Goal: Information Seeking & Learning: Find specific page/section

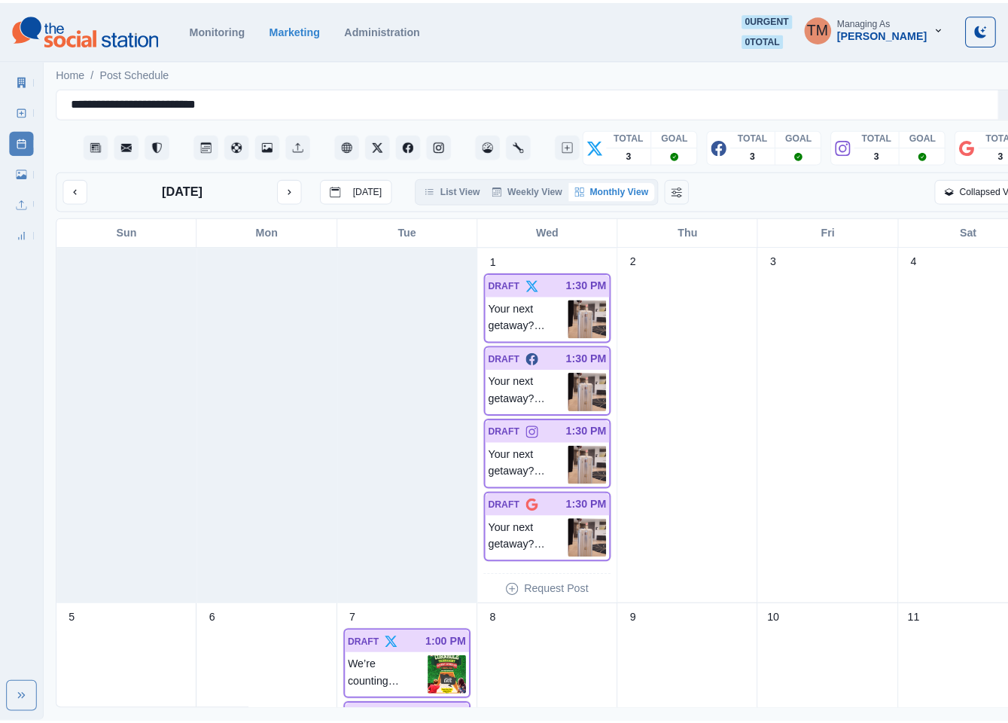
scroll to position [339, 0]
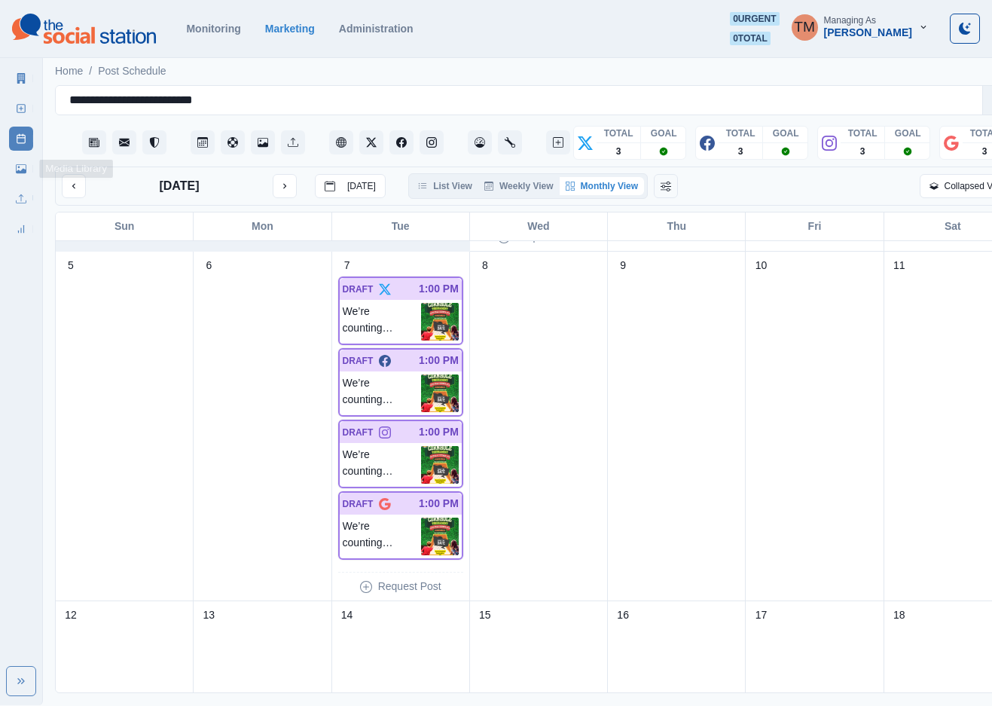
click at [21, 169] on icon at bounding box center [21, 168] width 11 height 11
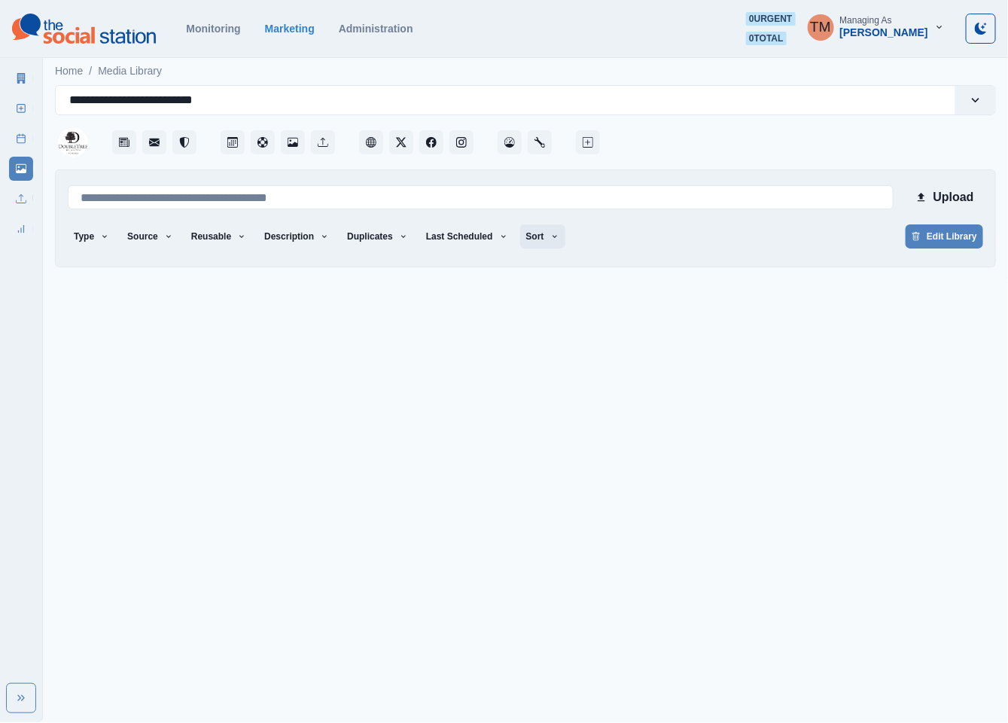
click at [520, 235] on button "Sort" at bounding box center [542, 236] width 45 height 24
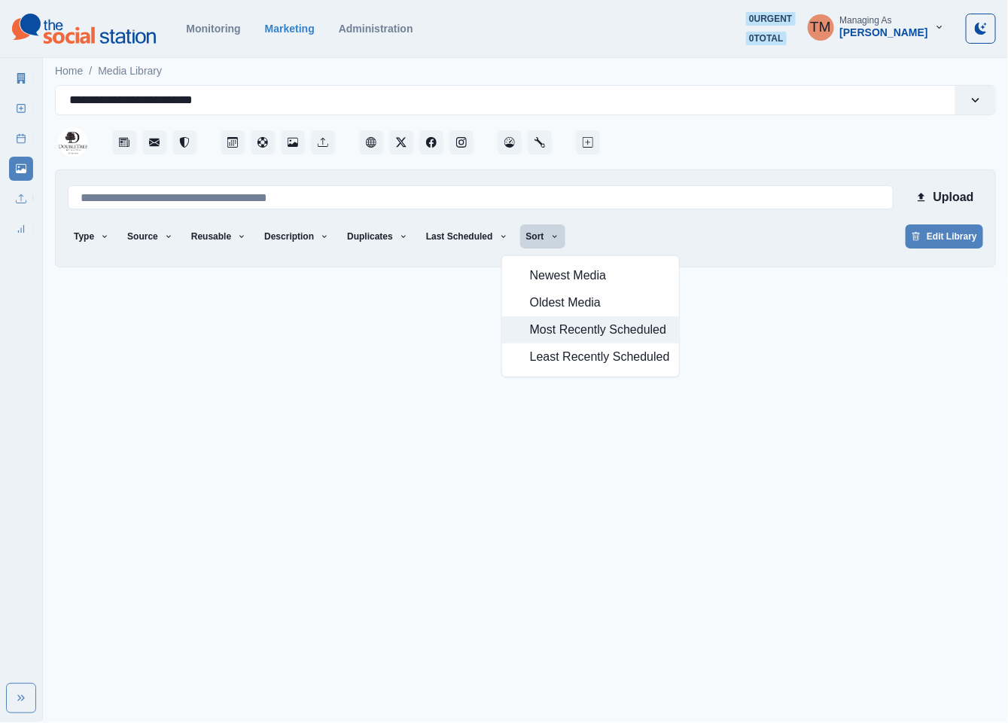
drag, startPoint x: 556, startPoint y: 337, endPoint x: 654, endPoint y: 256, distance: 126.8
click at [556, 337] on span "Most Recently Scheduled" at bounding box center [600, 330] width 140 height 18
click at [730, 235] on div "Type Any Image Video Source Any Upload Social Manager Found: Instagram Found: G…" at bounding box center [526, 237] width 916 height 27
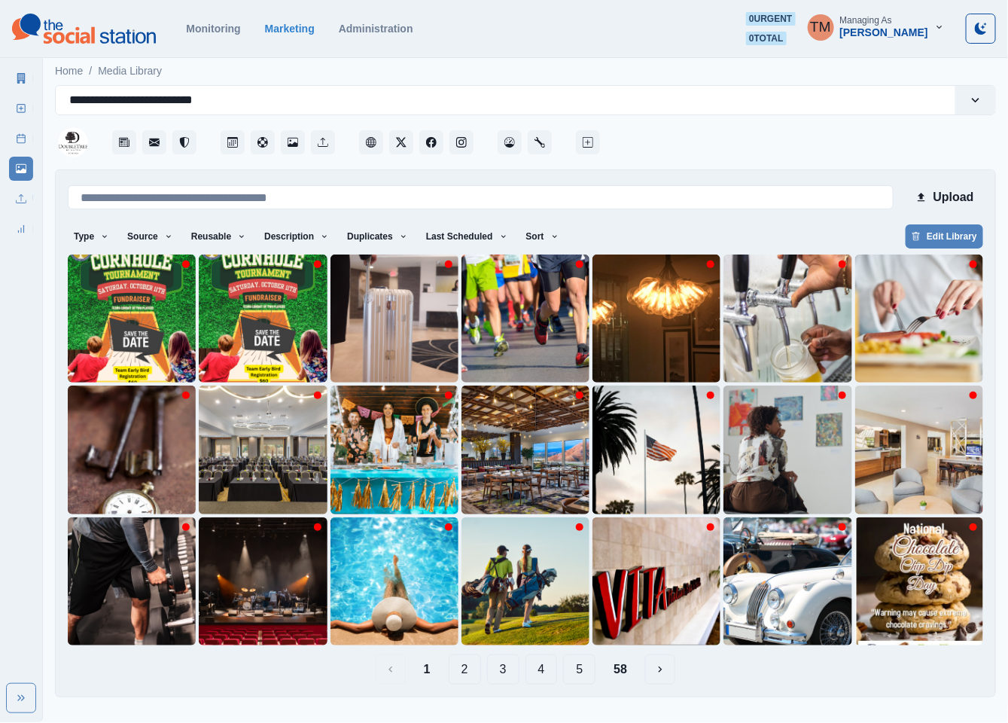
click at [778, 140] on div at bounding box center [799, 137] width 393 height 45
click at [770, 590] on img at bounding box center [788, 581] width 128 height 128
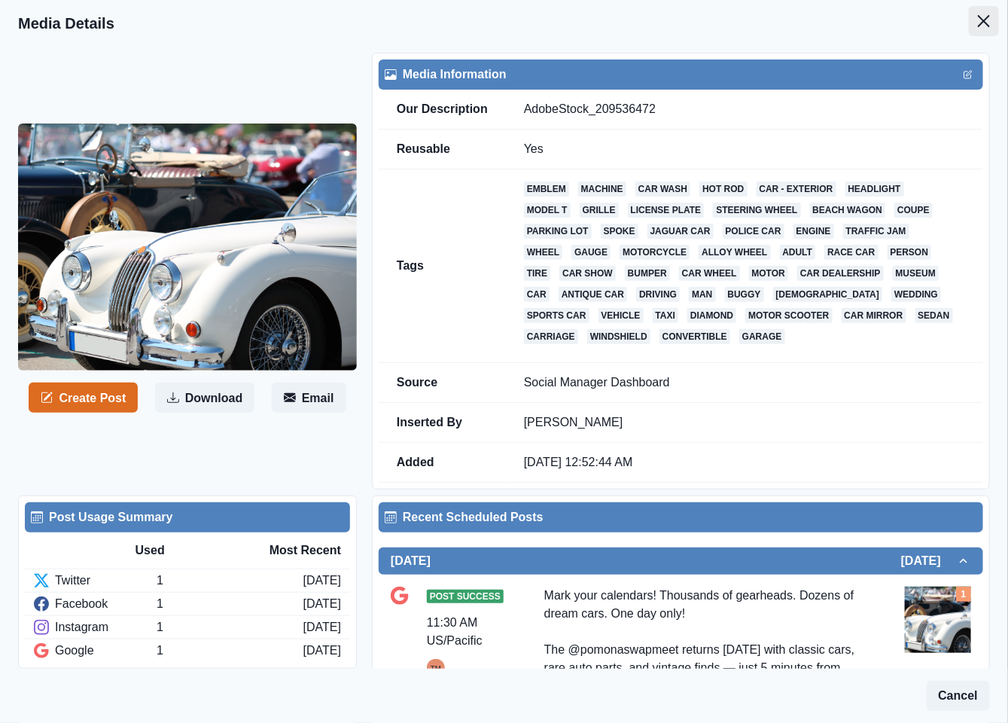
click at [978, 23] on icon "Close" at bounding box center [984, 21] width 12 height 12
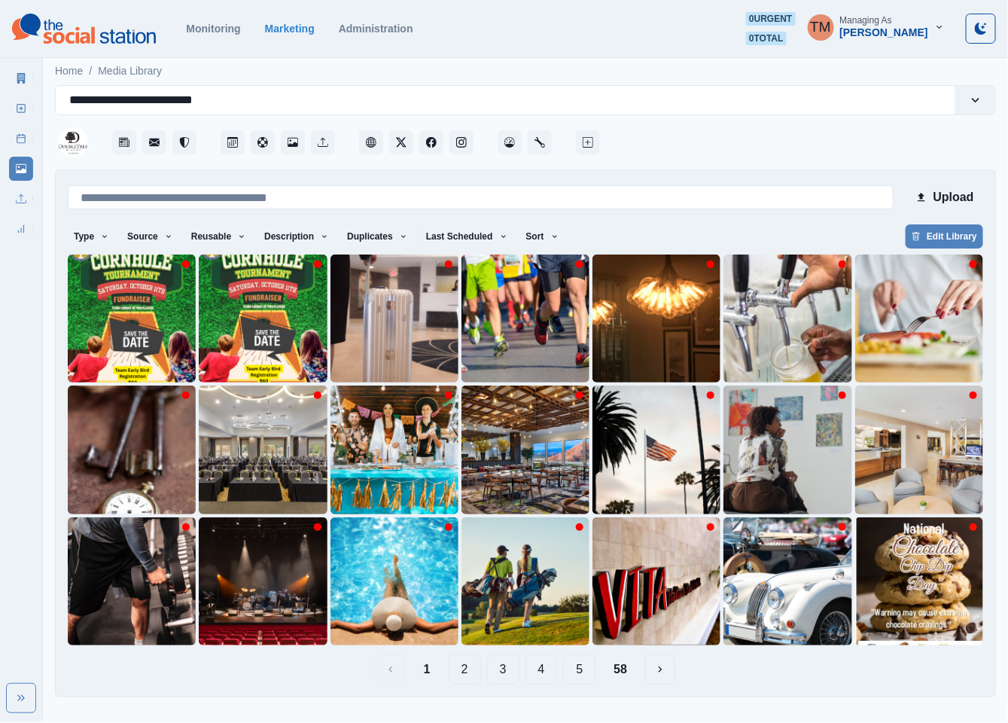
click at [468, 667] on button "2" at bounding box center [465, 669] width 32 height 30
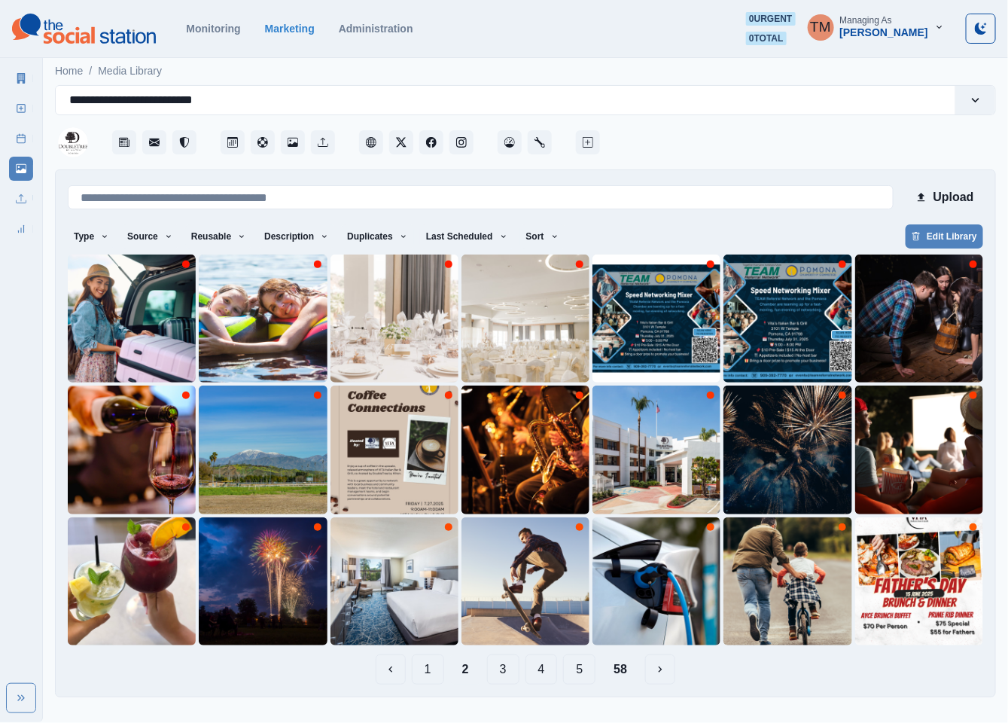
click at [431, 678] on button "1" at bounding box center [428, 669] width 32 height 30
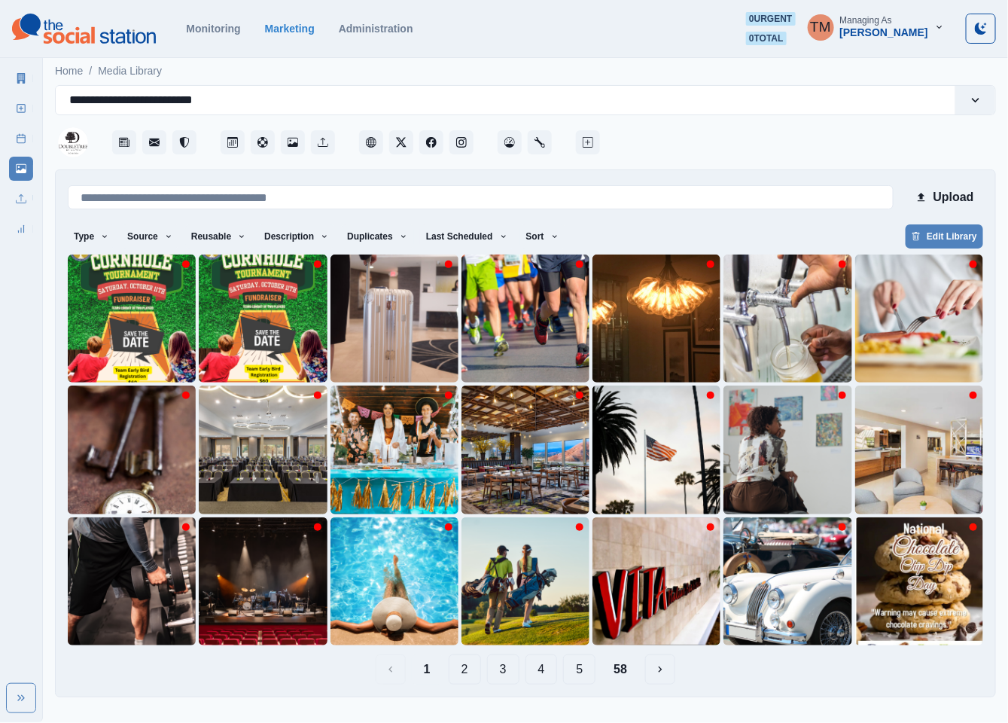
click at [506, 673] on button "3" at bounding box center [503, 669] width 32 height 30
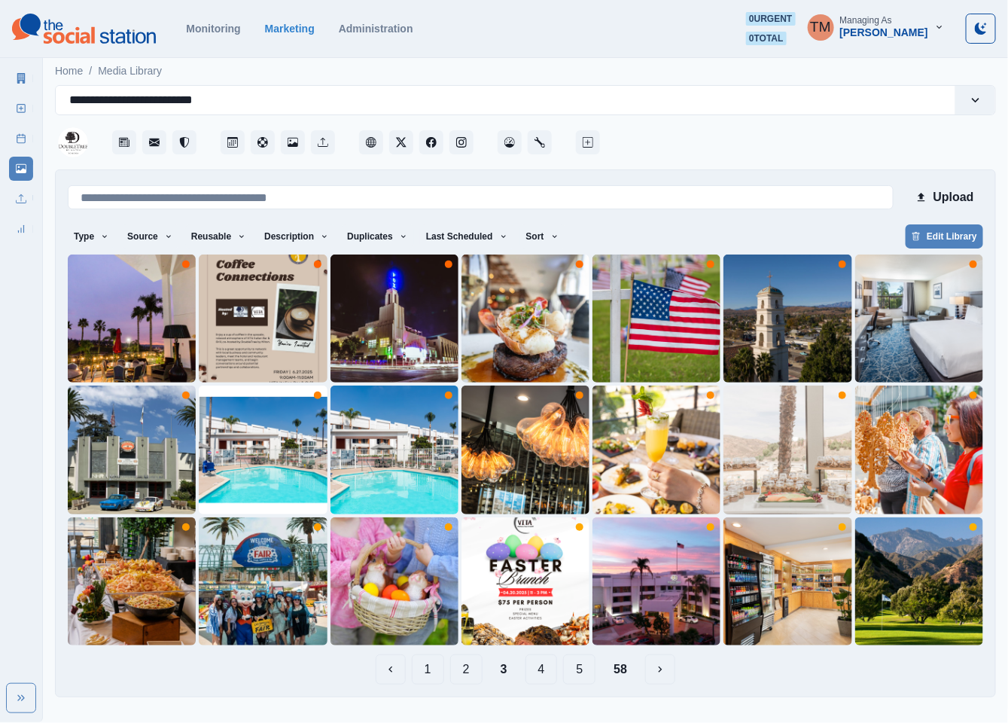
click at [468, 669] on button "2" at bounding box center [466, 669] width 32 height 30
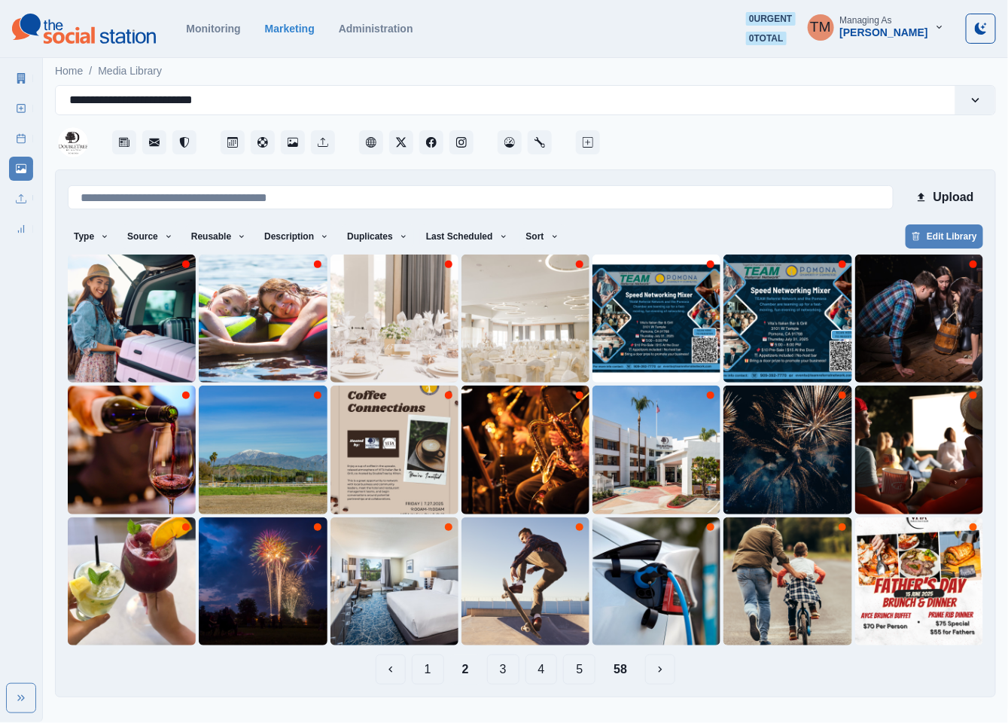
click at [508, 671] on button "3" at bounding box center [503, 669] width 32 height 30
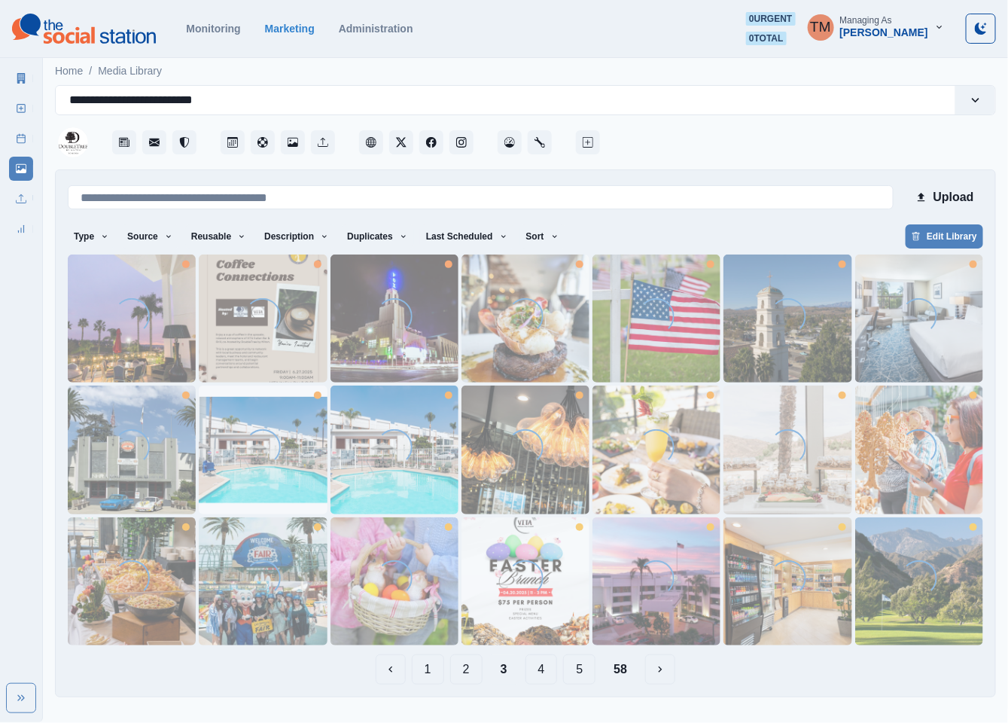
click at [541, 671] on button "4" at bounding box center [542, 669] width 32 height 30
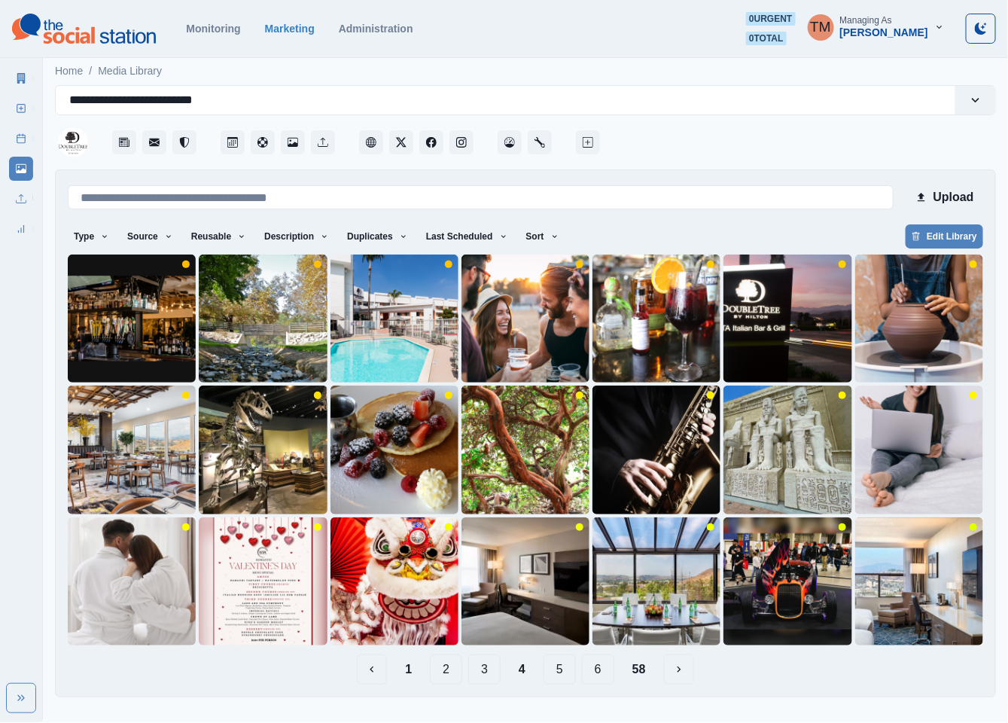
click at [560, 673] on button "5" at bounding box center [560, 669] width 32 height 30
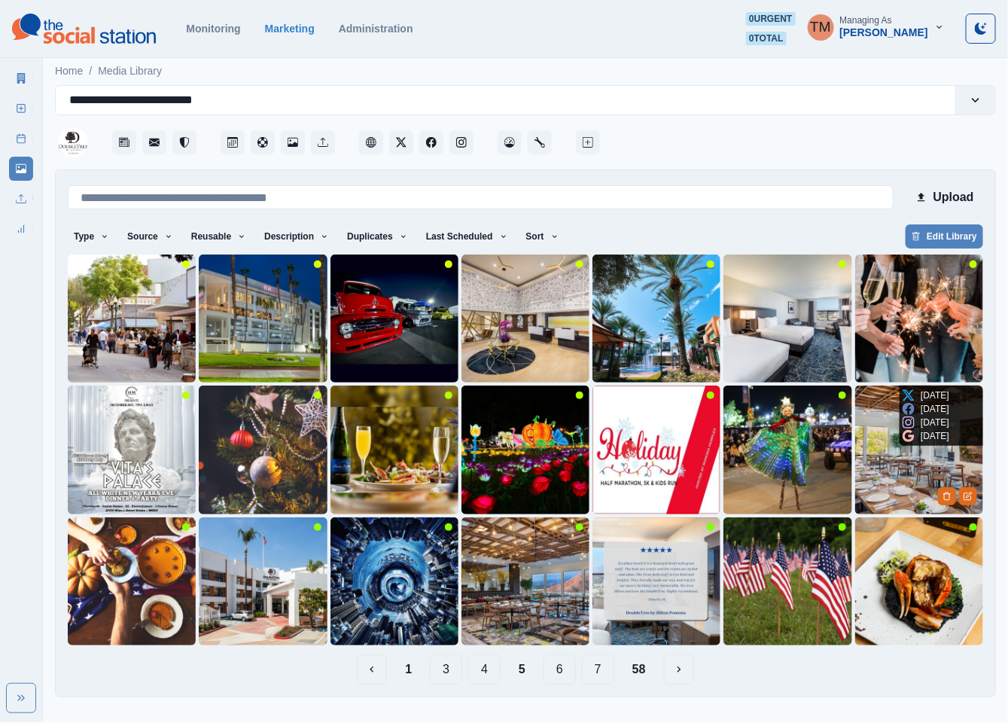
click at [909, 483] on img at bounding box center [919, 450] width 128 height 128
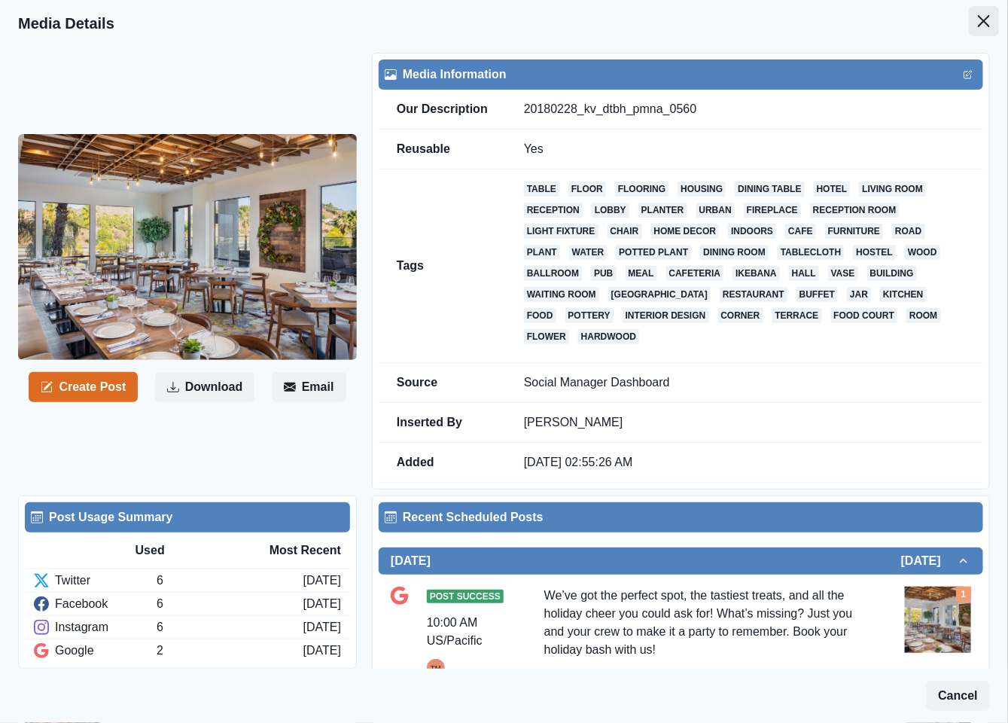
drag, startPoint x: 969, startPoint y: 20, endPoint x: 954, endPoint y: 20, distance: 15.1
click at [978, 20] on icon "Close" at bounding box center [984, 21] width 12 height 12
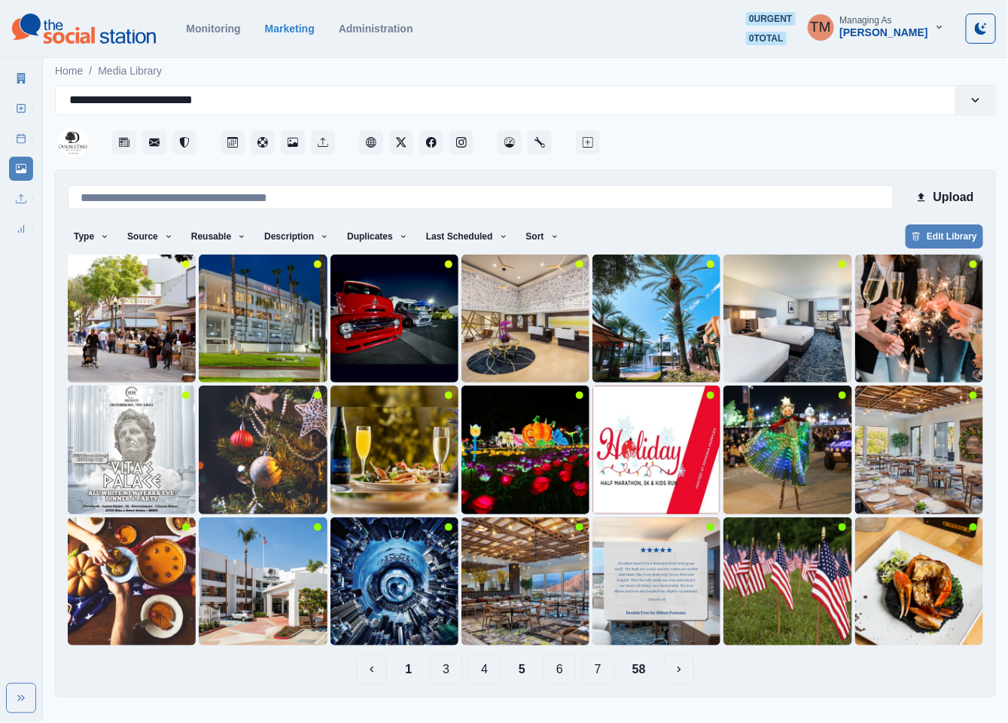
click at [567, 674] on button "6" at bounding box center [560, 669] width 32 height 30
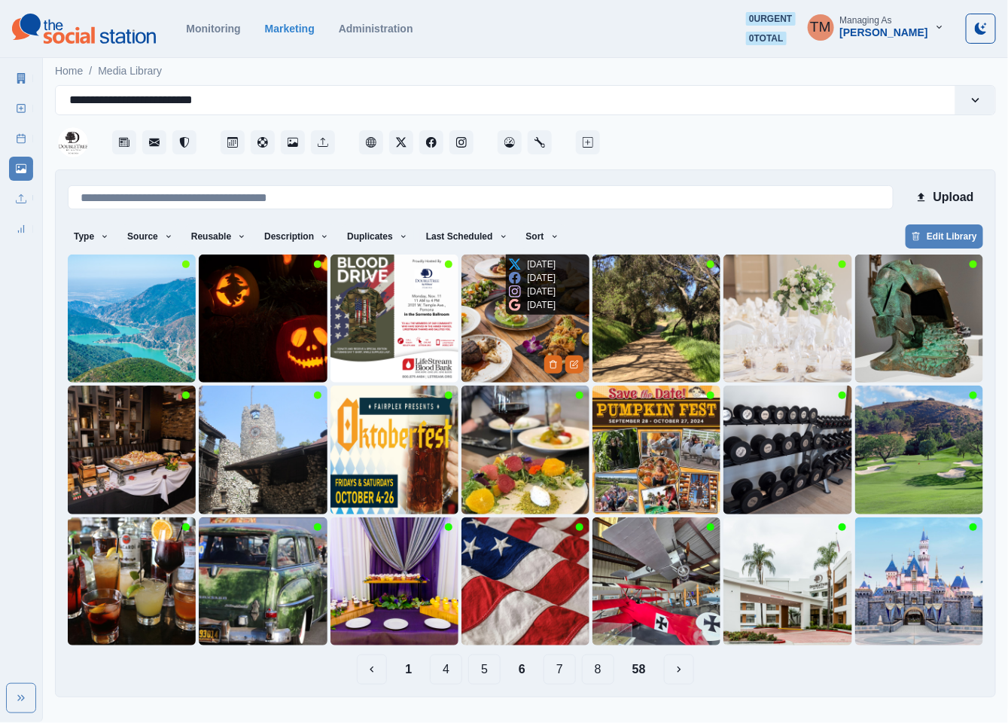
click at [495, 348] on img at bounding box center [526, 319] width 128 height 128
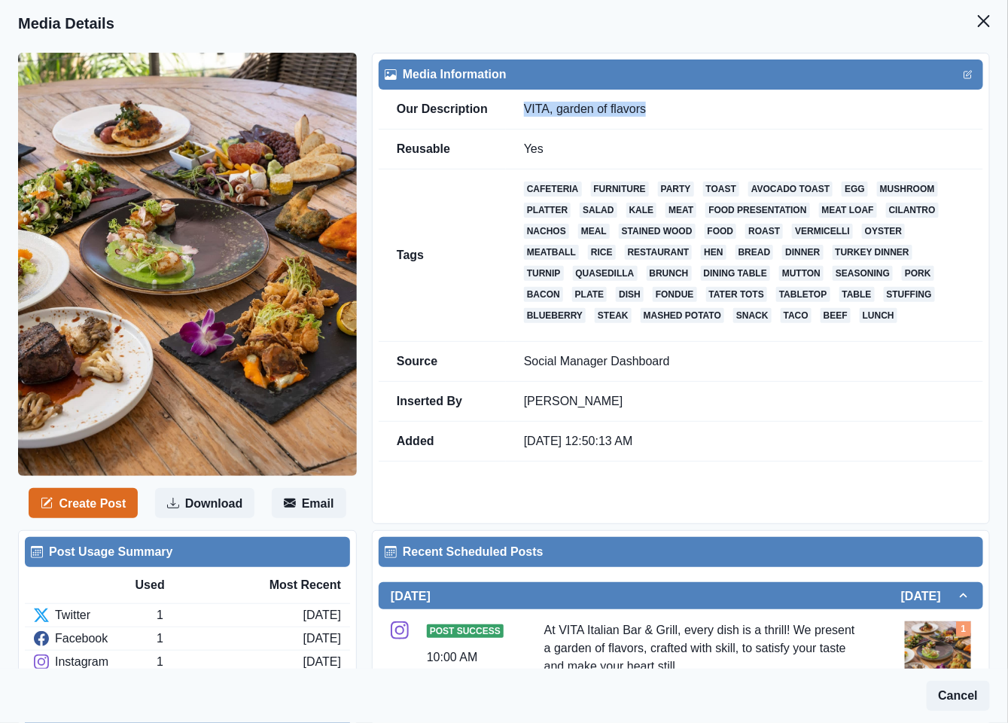
drag, startPoint x: 655, startPoint y: 107, endPoint x: 523, endPoint y: 107, distance: 132.5
click at [523, 107] on td "VITA, garden of flavors" at bounding box center [744, 110] width 477 height 40
drag, startPoint x: 560, startPoint y: 627, endPoint x: 675, endPoint y: 631, distance: 115.3
click at [675, 631] on div "At VITA Italian Bar & Grill, every dish is a thrill! We present a garden of fla…" at bounding box center [703, 666] width 319 height 90
copy div "VITA Italian Bar & Grill"
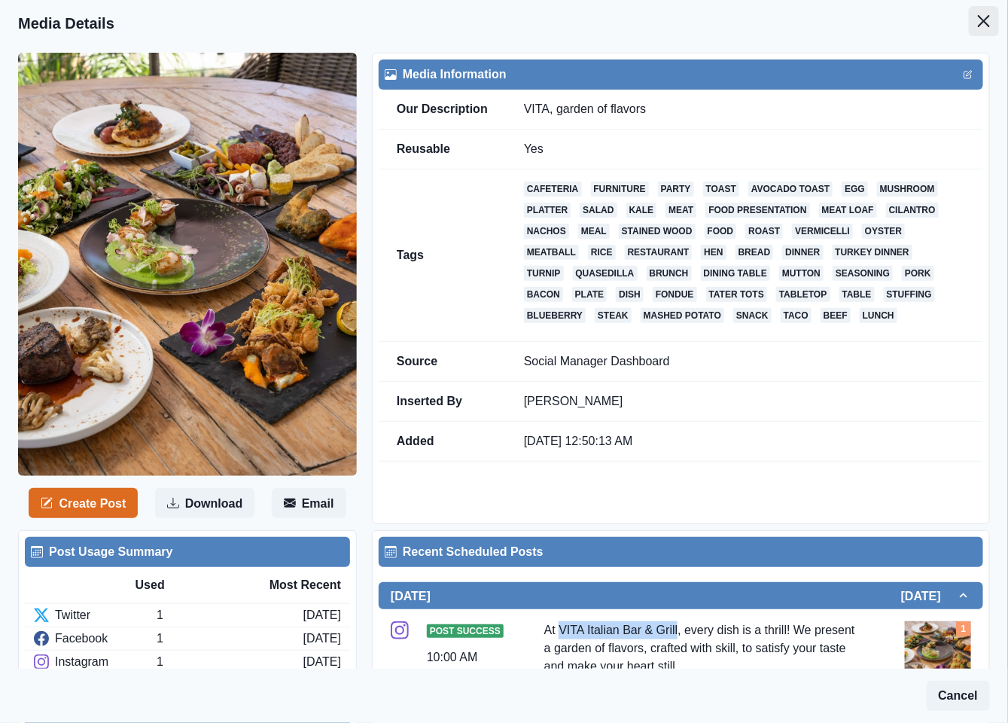
click at [978, 16] on icon "Close" at bounding box center [984, 21] width 12 height 12
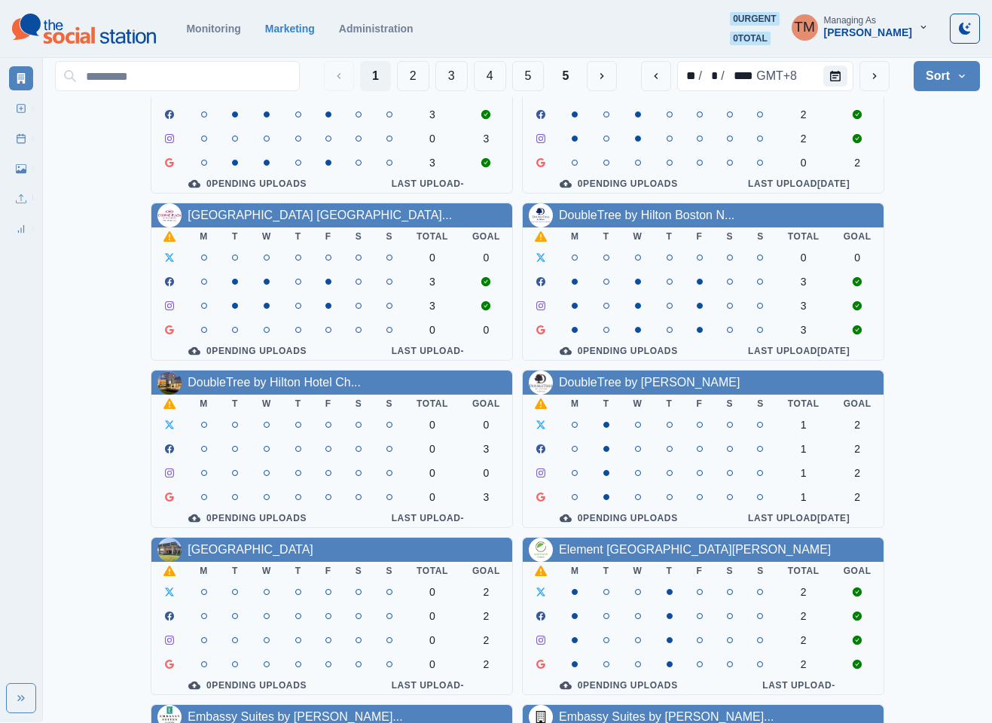
scroll to position [339, 0]
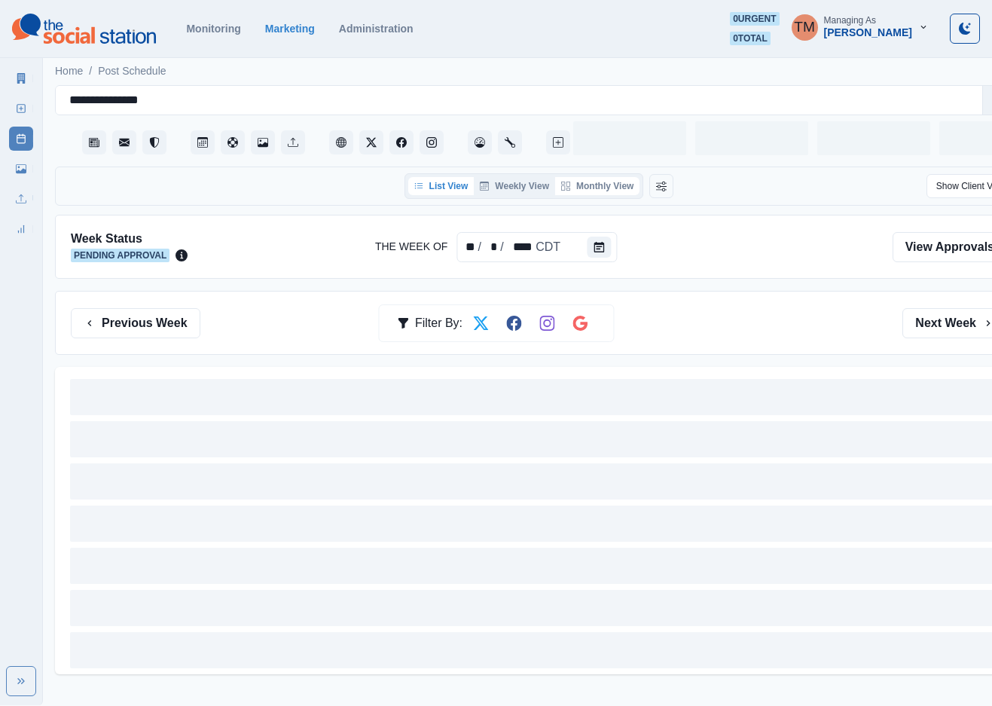
click at [624, 183] on button "Monthly View" at bounding box center [597, 186] width 84 height 18
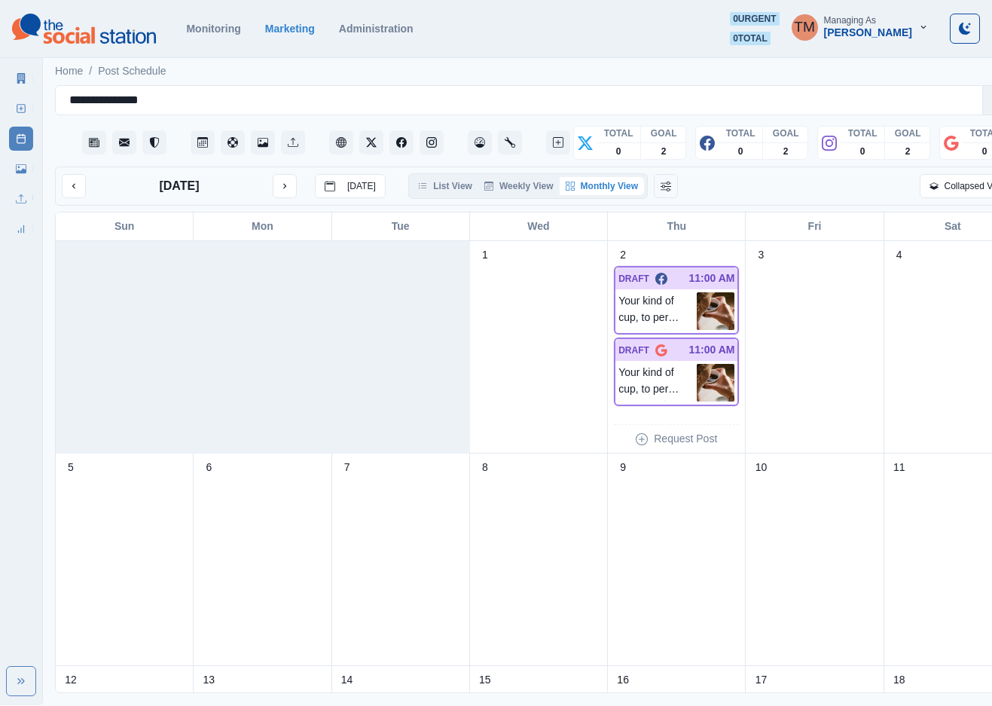
drag, startPoint x: 75, startPoint y: 188, endPoint x: 88, endPoint y: 206, distance: 22.8
click at [75, 188] on icon "previous month" at bounding box center [74, 186] width 11 height 11
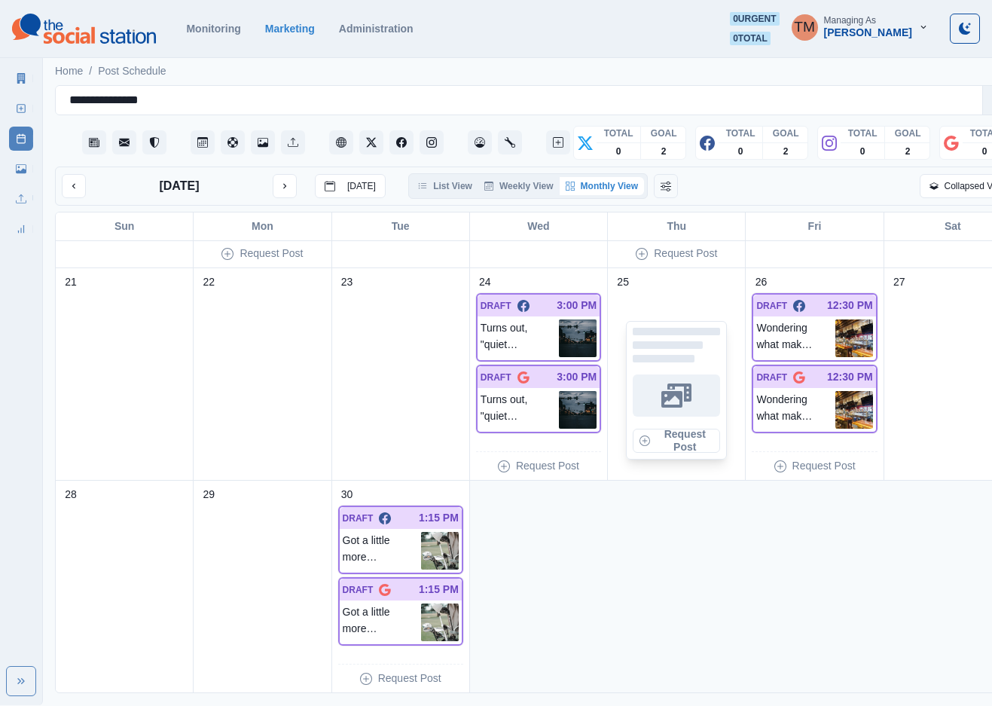
scroll to position [19, 0]
click at [285, 174] on button "next month" at bounding box center [285, 186] width 24 height 24
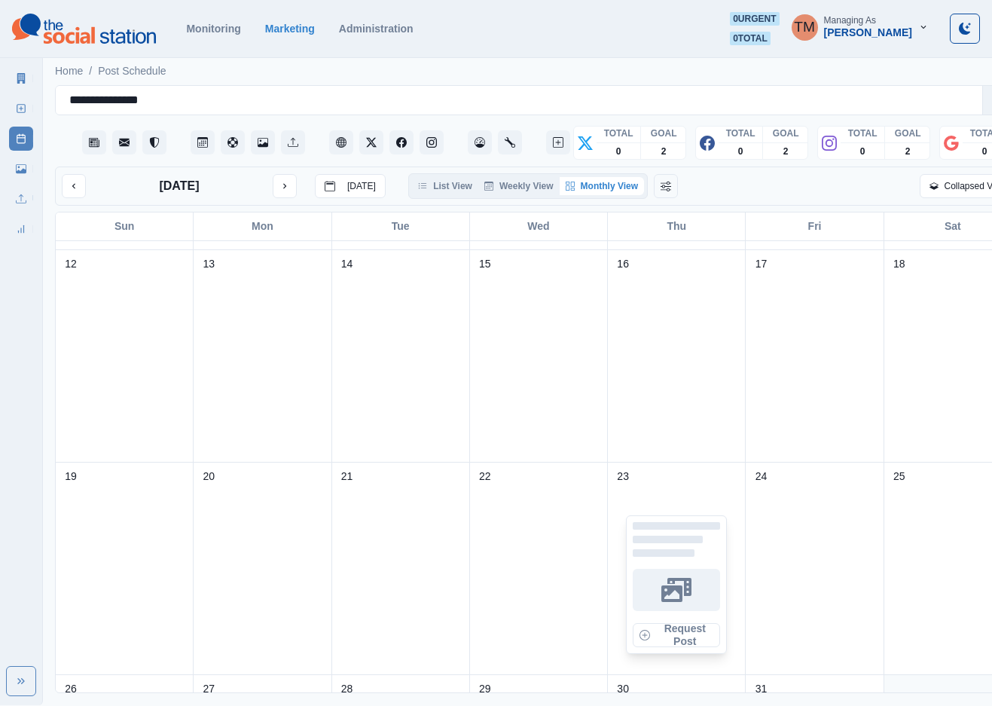
scroll to position [452, 0]
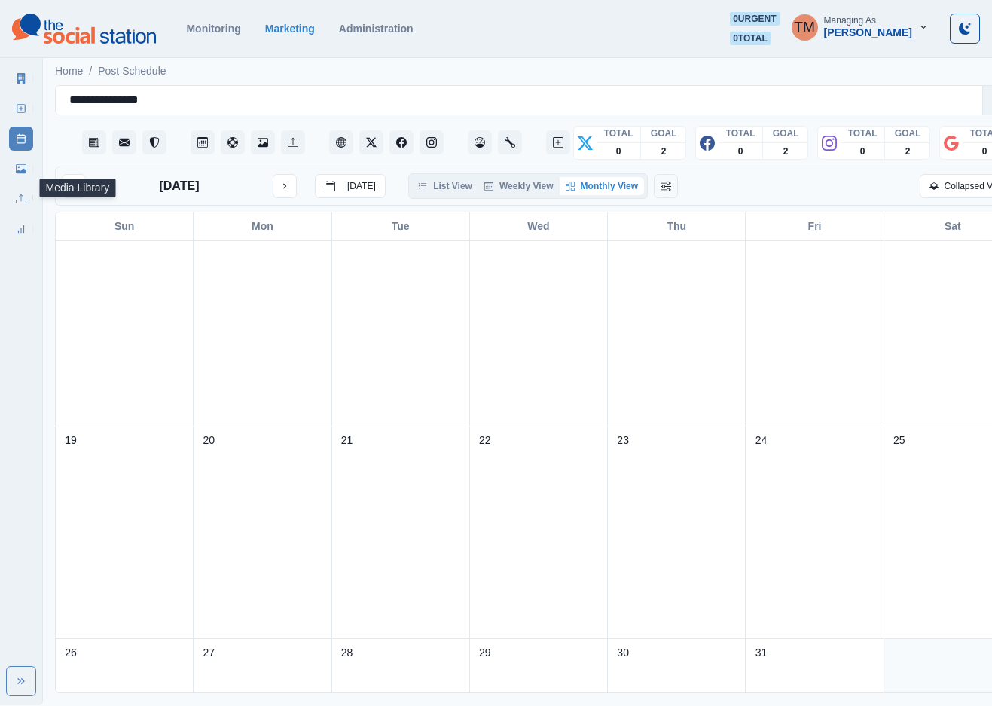
click at [20, 175] on link "Media Library" at bounding box center [21, 169] width 24 height 24
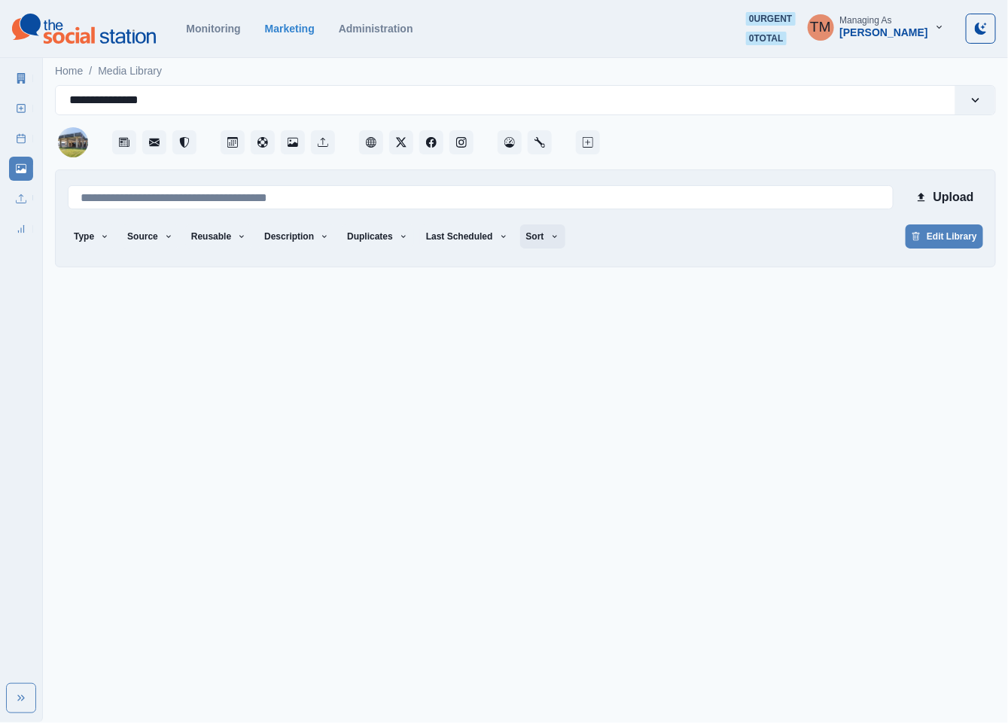
click at [524, 230] on button "Sort" at bounding box center [542, 236] width 45 height 24
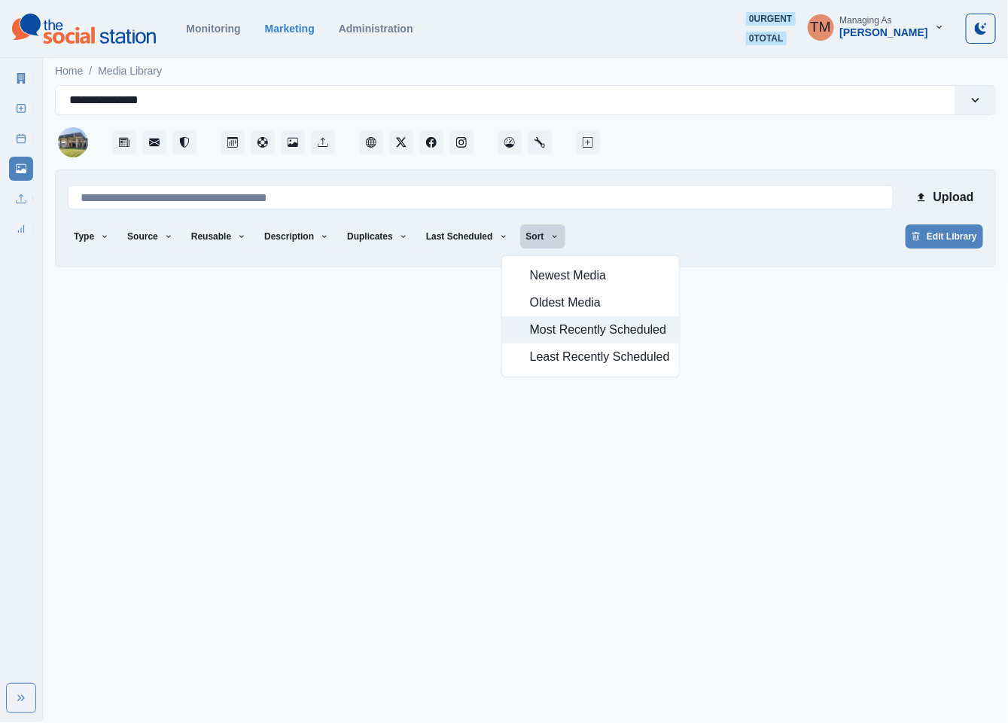
click at [550, 331] on span "Most Recently Scheduled" at bounding box center [600, 330] width 140 height 18
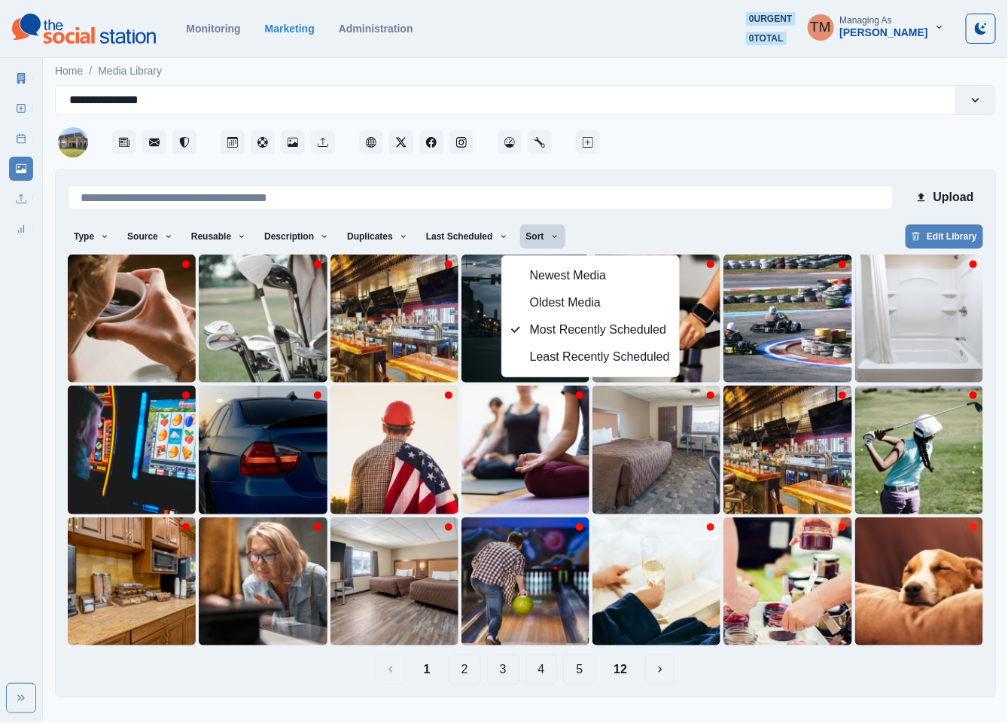
click at [692, 229] on div "Type Any Image Video Source Any Upload Social Manager Found: Instagram Found: G…" at bounding box center [526, 237] width 916 height 27
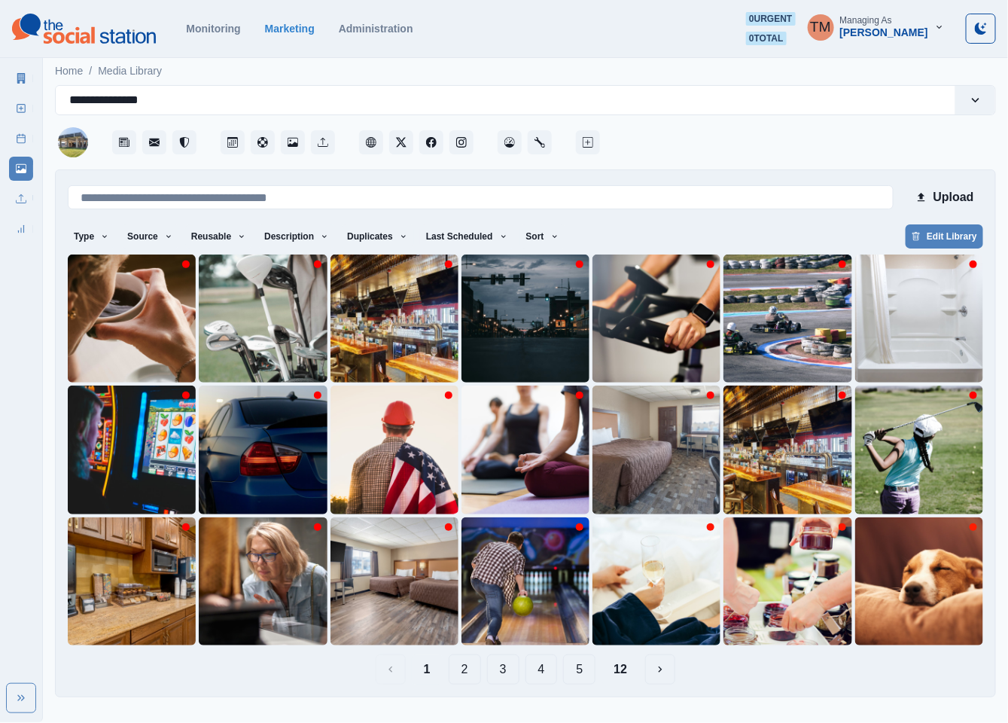
click at [617, 674] on button "12" at bounding box center [621, 669] width 38 height 30
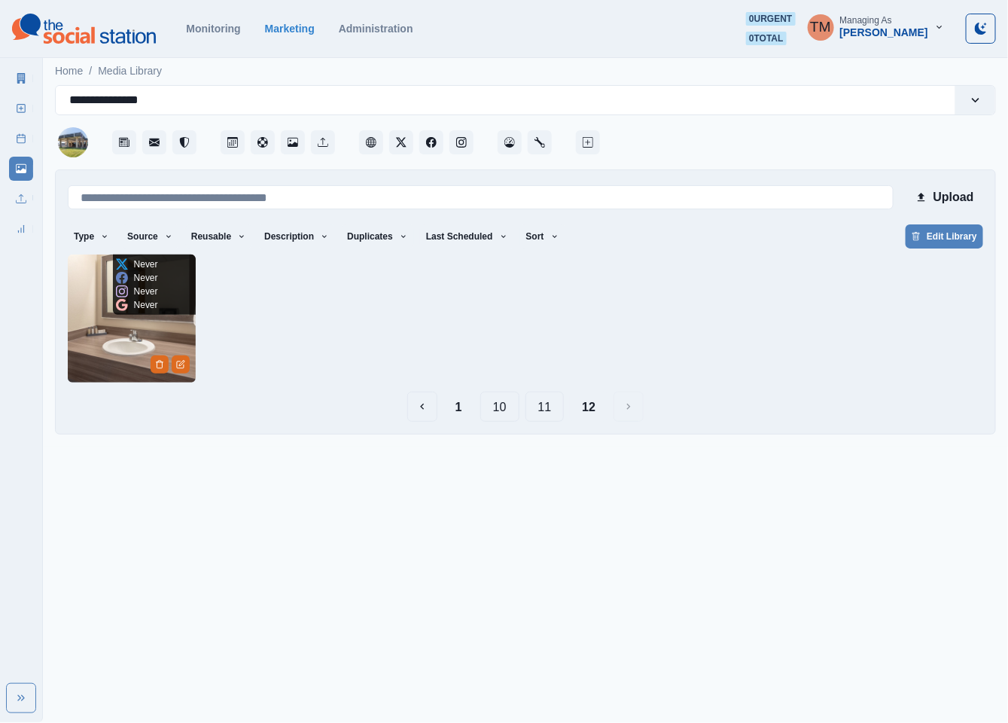
click at [93, 355] on img at bounding box center [132, 319] width 128 height 128
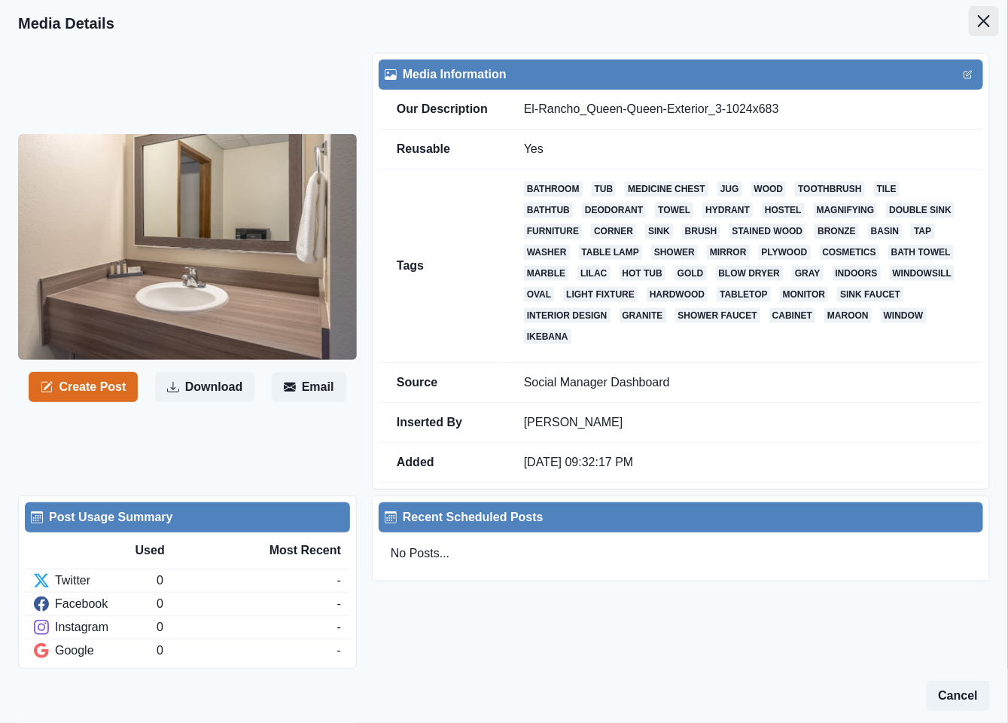
click at [969, 28] on button "Close" at bounding box center [984, 21] width 30 height 30
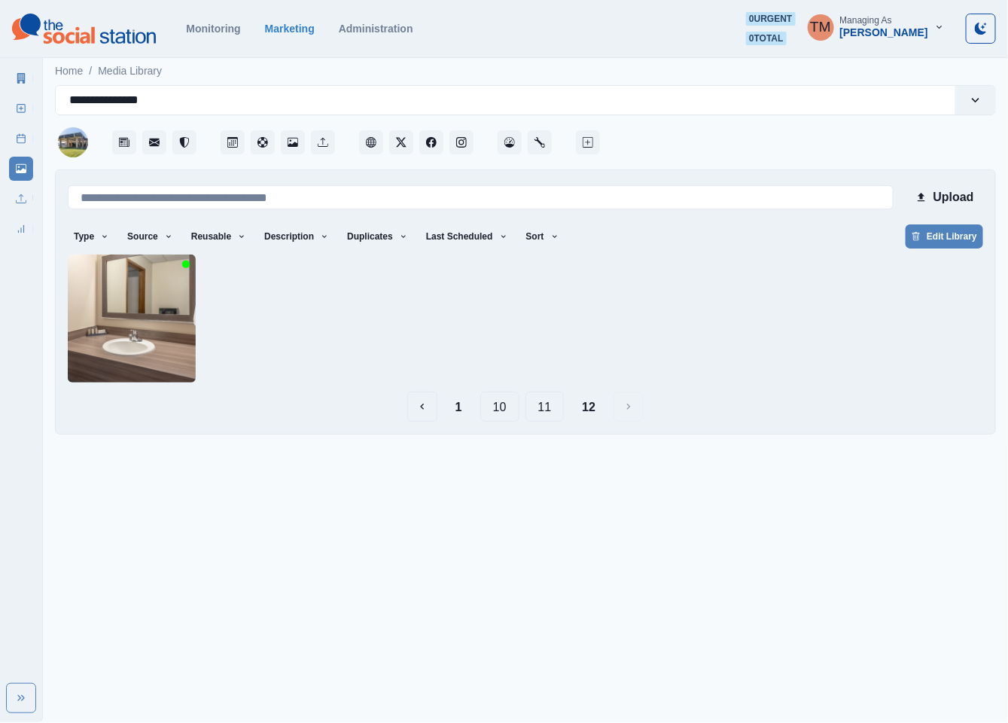
click at [553, 407] on button "11" at bounding box center [545, 407] width 39 height 30
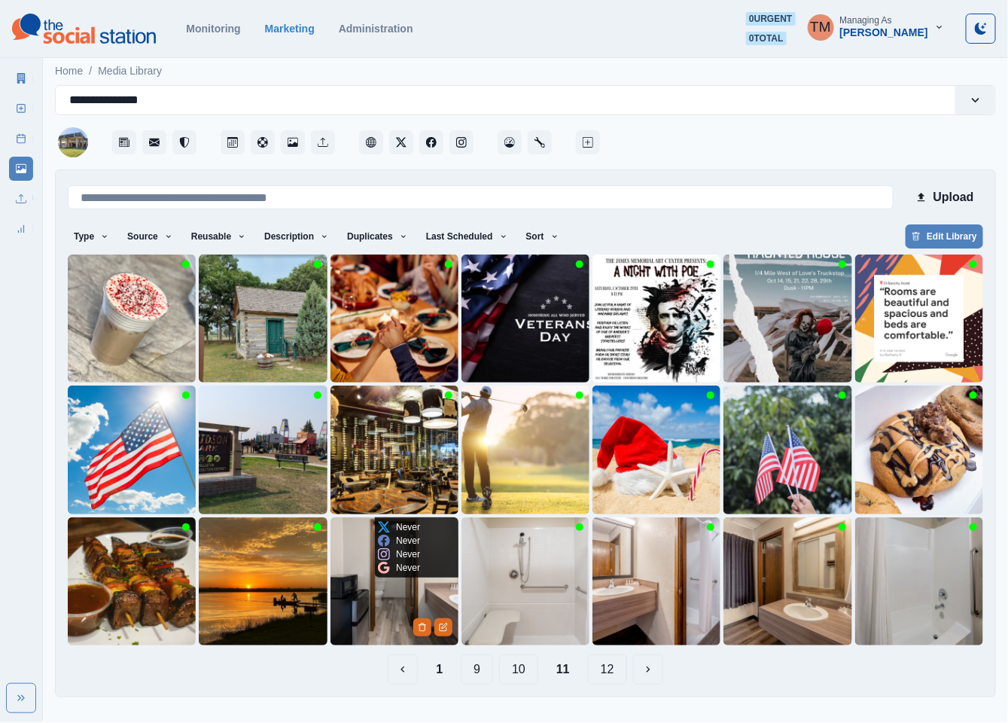
click at [360, 611] on img at bounding box center [395, 581] width 128 height 128
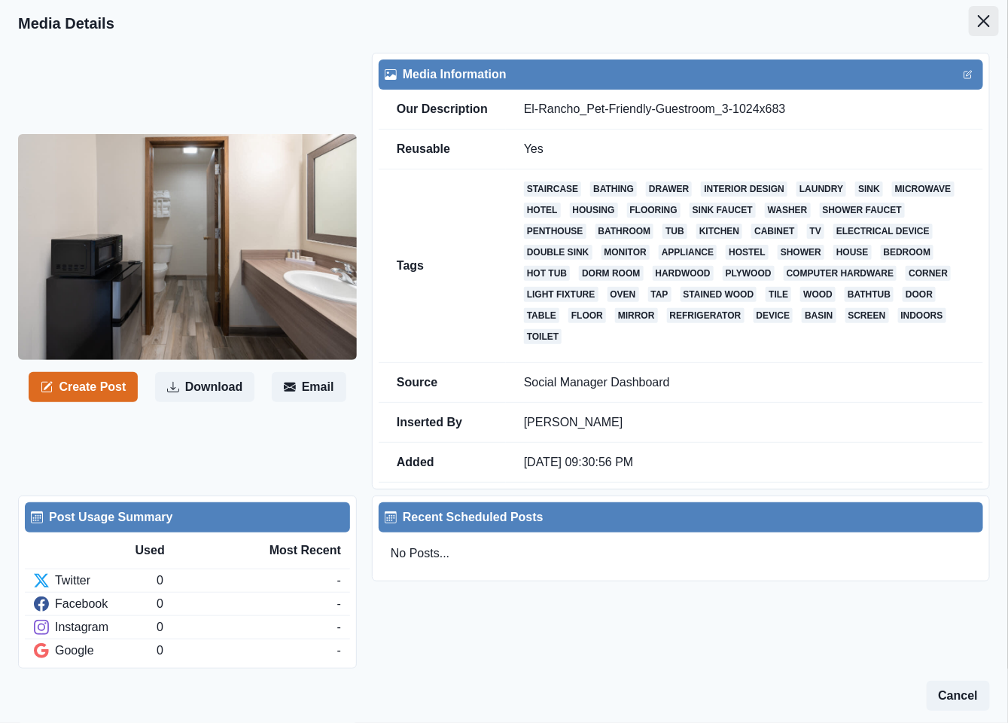
click at [978, 26] on icon "Close" at bounding box center [984, 21] width 12 height 12
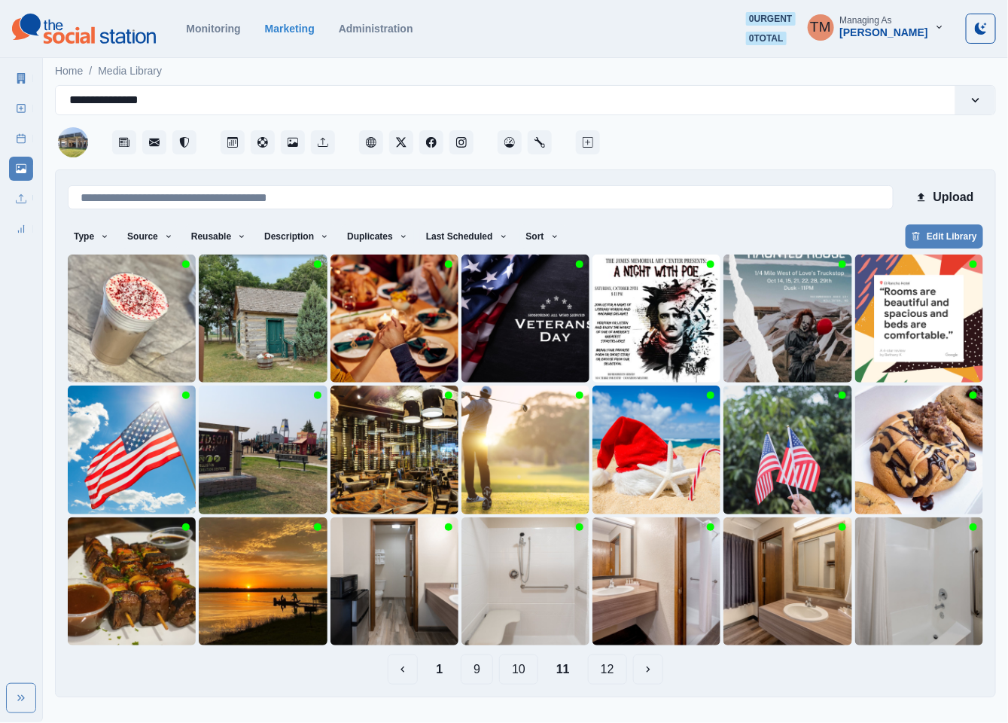
click at [520, 676] on button "10" at bounding box center [518, 669] width 39 height 30
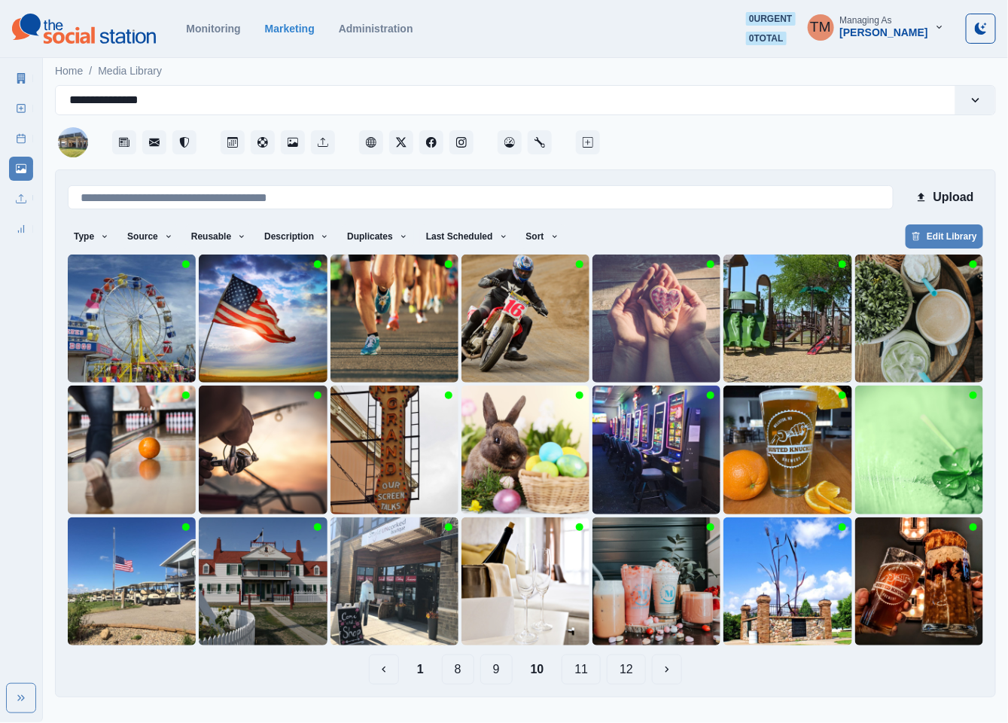
click at [496, 669] on button "9" at bounding box center [496, 669] width 32 height 30
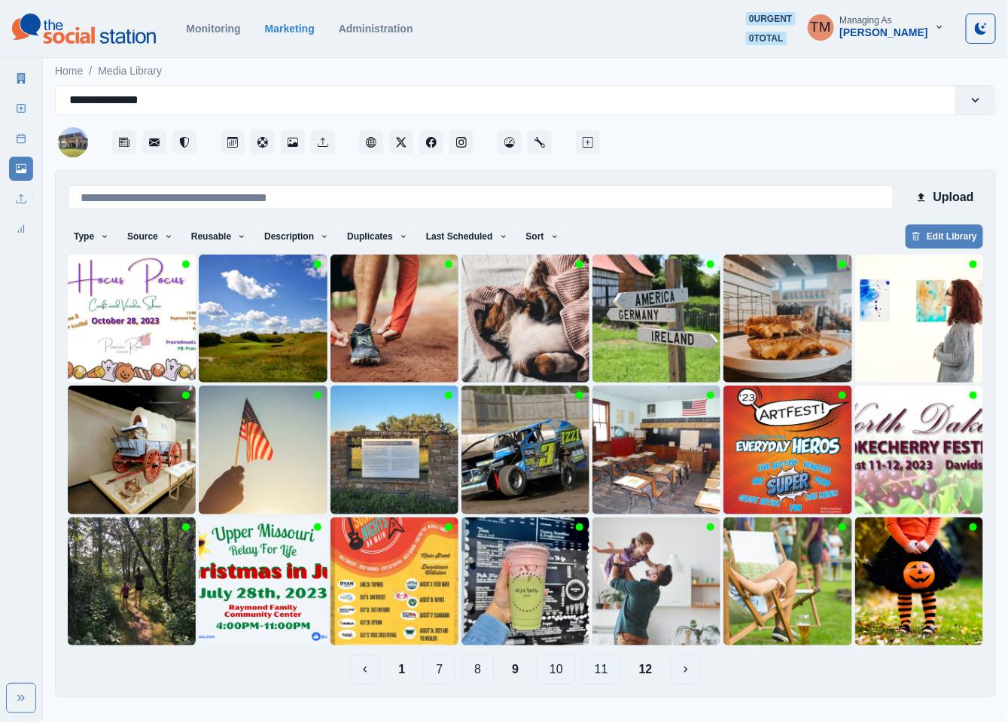
click at [486, 669] on button "8" at bounding box center [478, 669] width 32 height 30
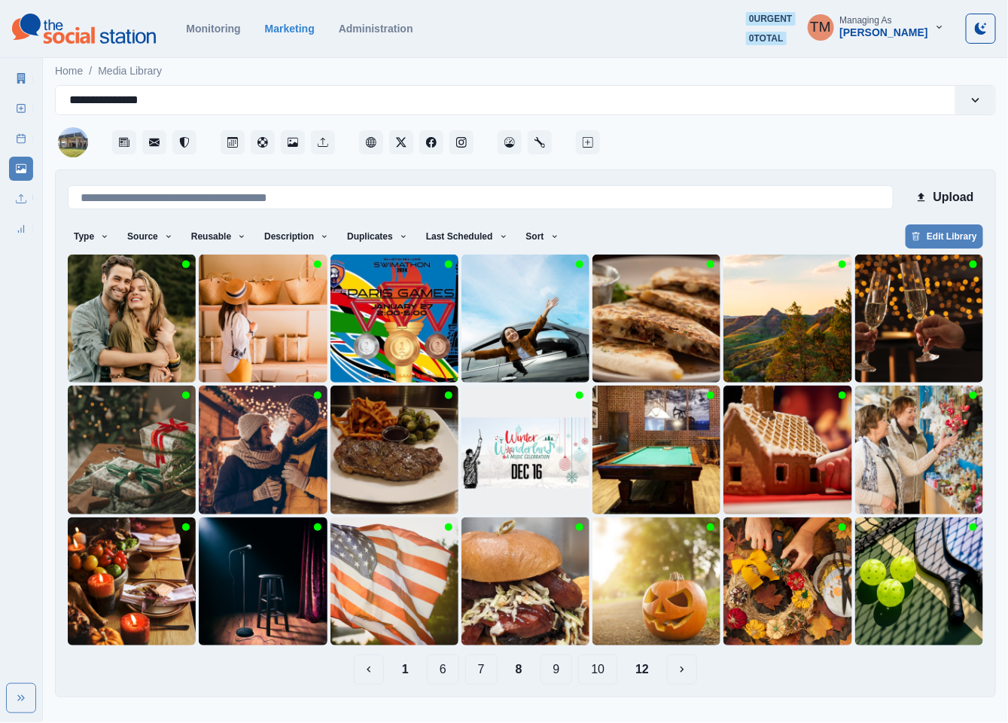
click at [482, 671] on button "7" at bounding box center [481, 669] width 32 height 30
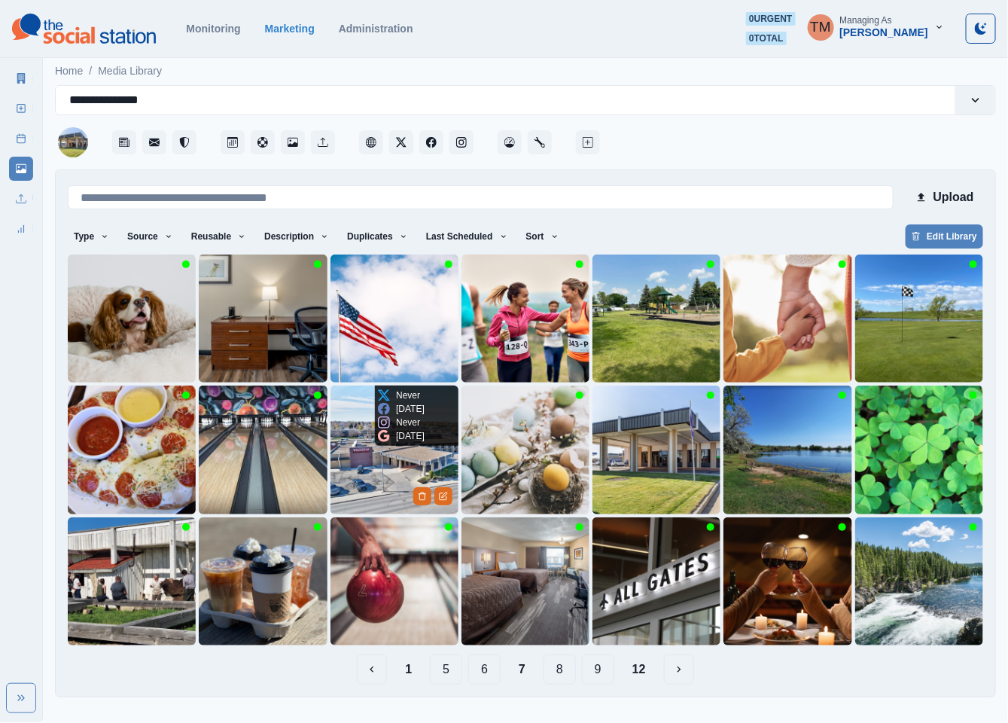
click at [380, 477] on img at bounding box center [395, 450] width 128 height 128
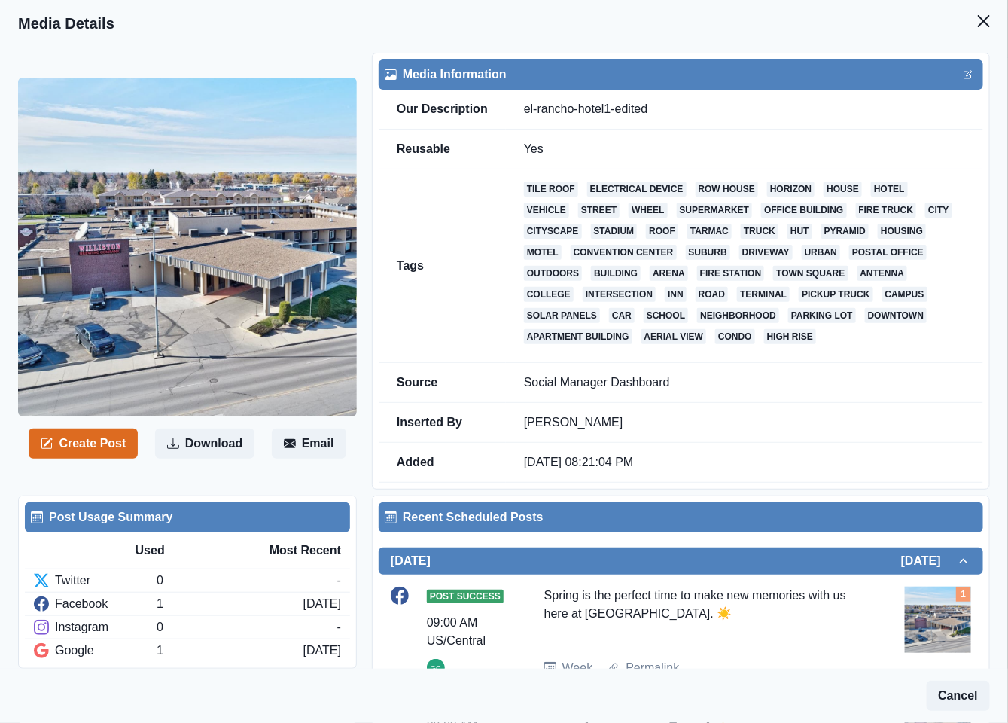
click at [978, 21] on icon "Close" at bounding box center [984, 21] width 12 height 12
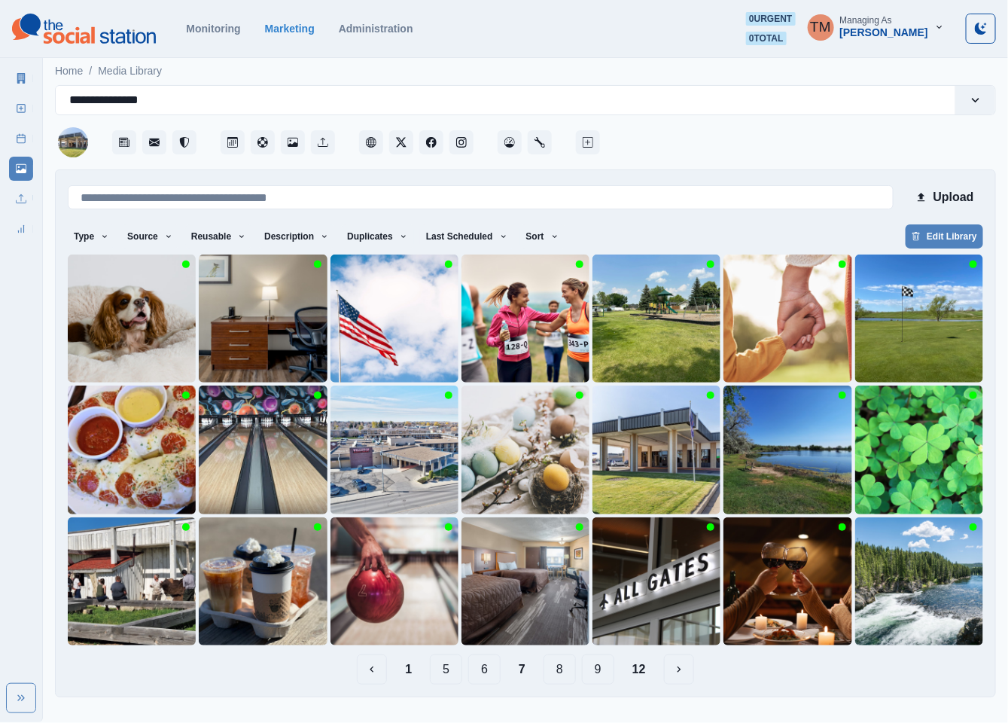
click at [482, 673] on button "6" at bounding box center [484, 669] width 32 height 30
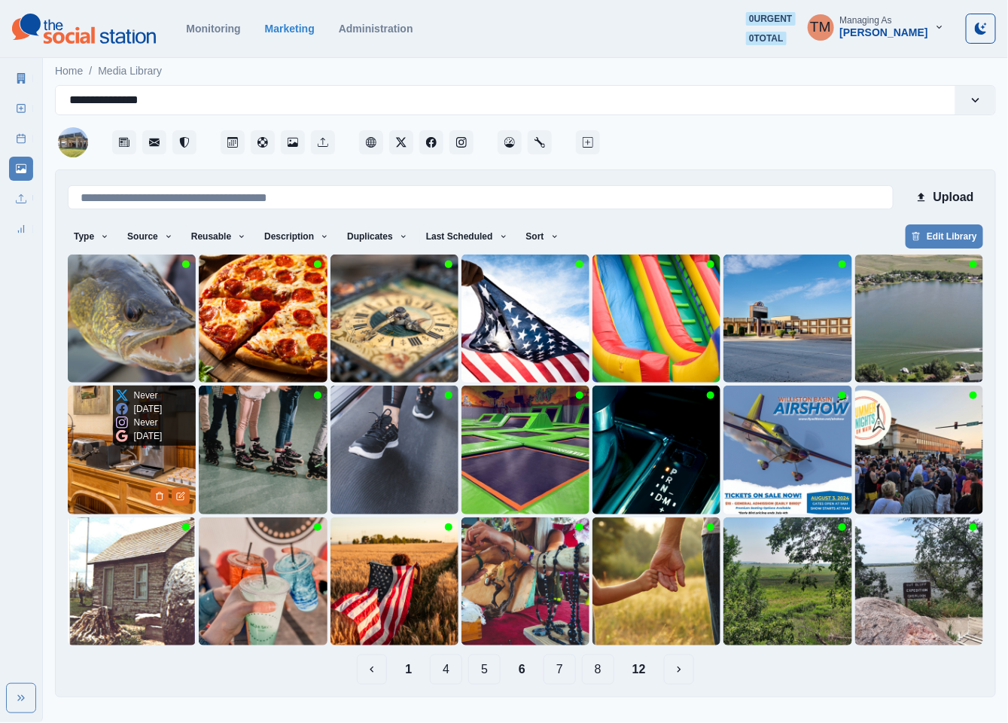
drag, startPoint x: 96, startPoint y: 472, endPoint x: 91, endPoint y: 457, distance: 15.7
click at [91, 457] on img at bounding box center [132, 450] width 128 height 128
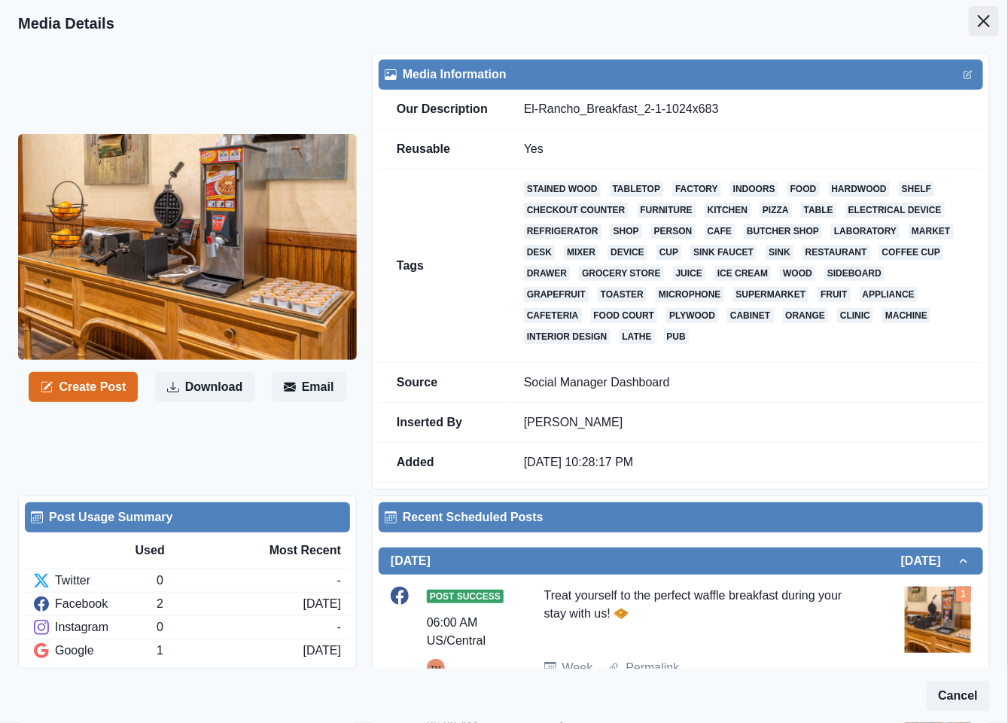
click at [978, 20] on icon "Close" at bounding box center [984, 21] width 12 height 12
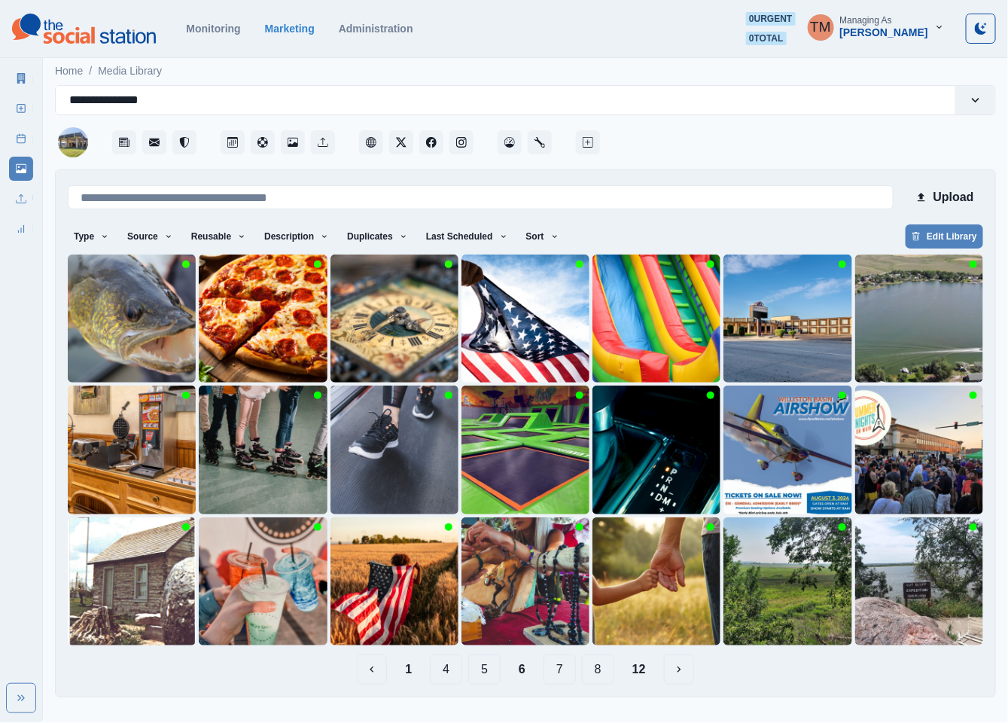
click at [410, 674] on button "1" at bounding box center [408, 669] width 31 height 30
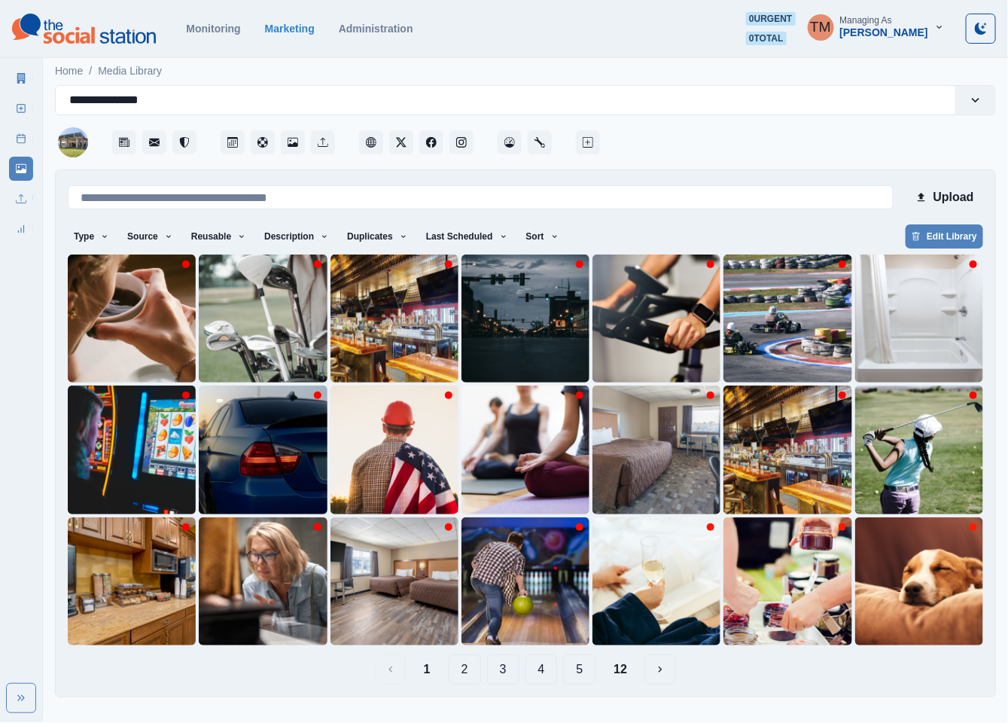
click at [464, 675] on button "2" at bounding box center [465, 669] width 32 height 30
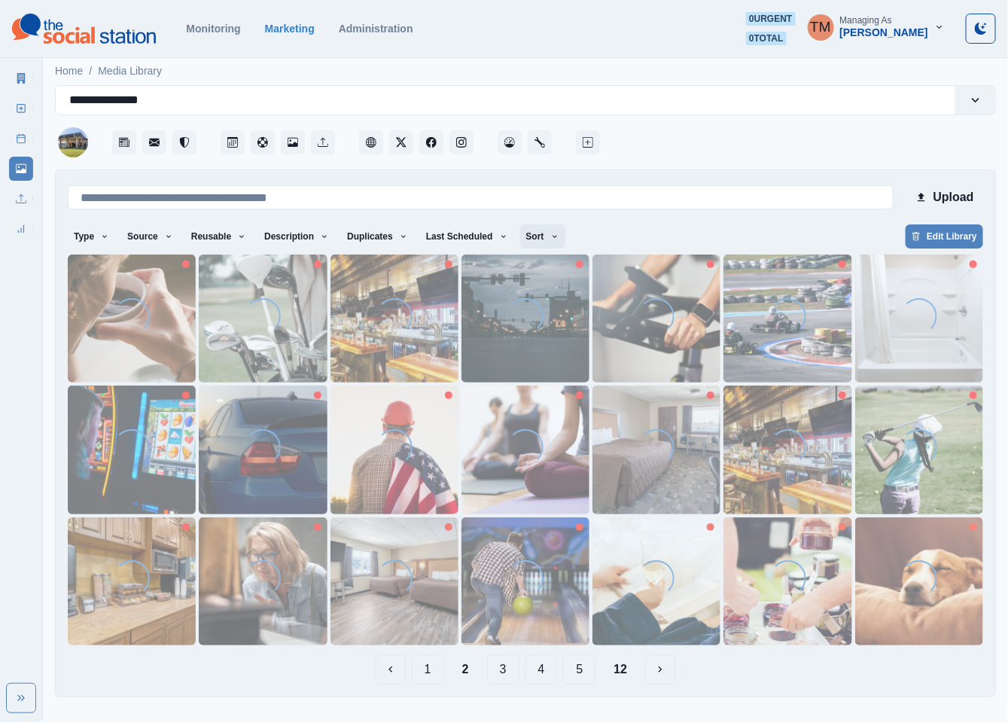
click at [542, 236] on button "Sort" at bounding box center [542, 236] width 45 height 24
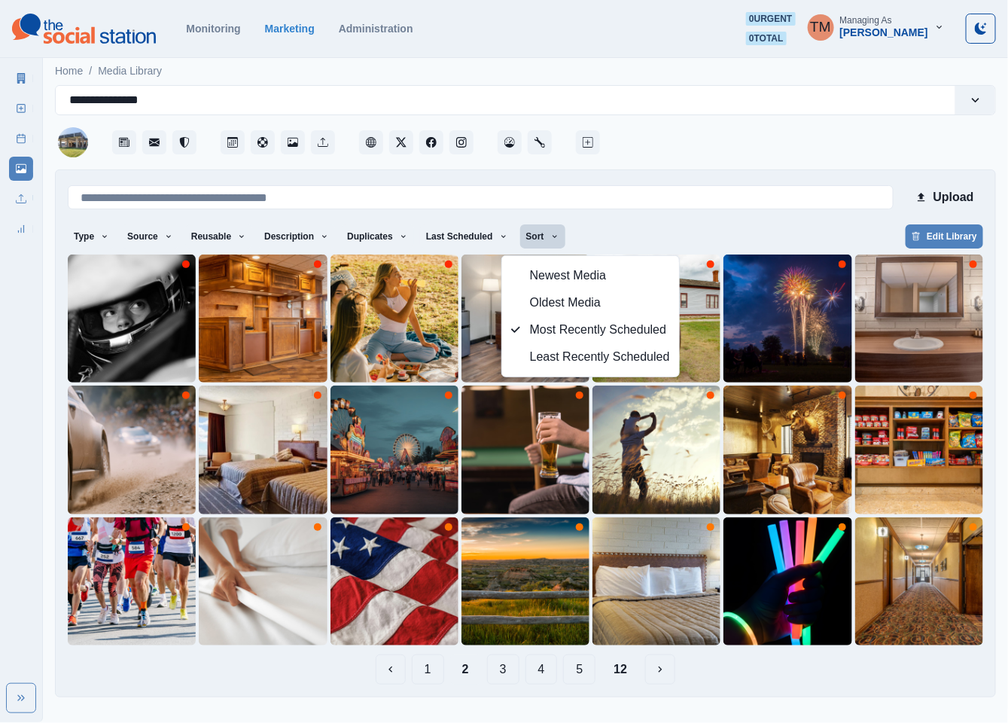
click at [688, 231] on div "Type Any Image Video Source Any Upload Social Manager Found: Instagram Found: G…" at bounding box center [526, 237] width 916 height 27
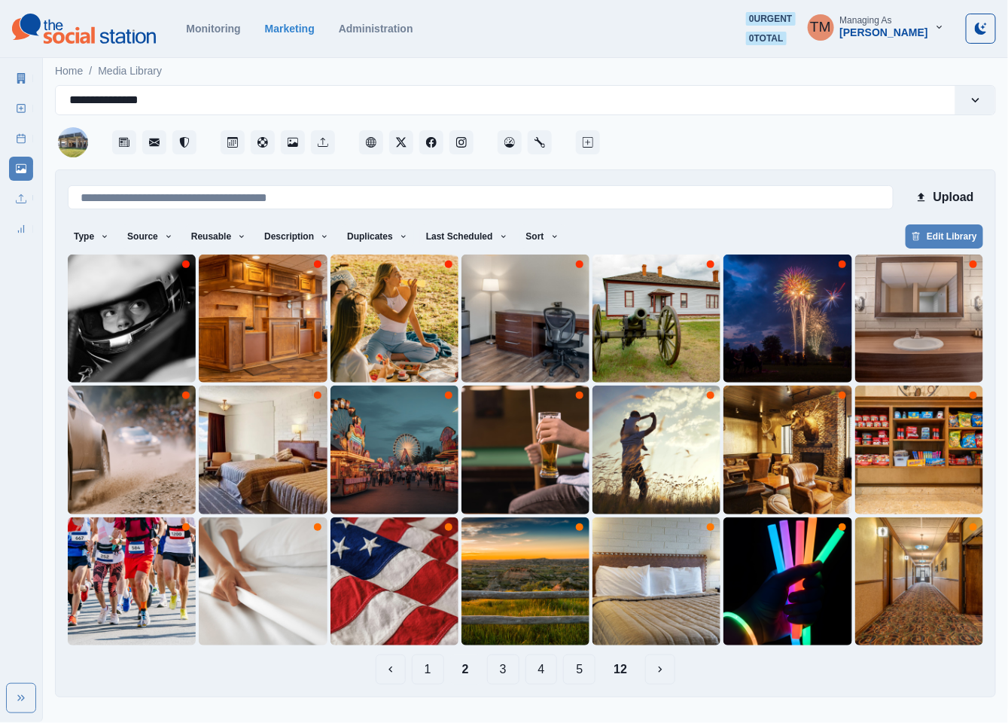
click at [505, 672] on button "3" at bounding box center [503, 669] width 32 height 30
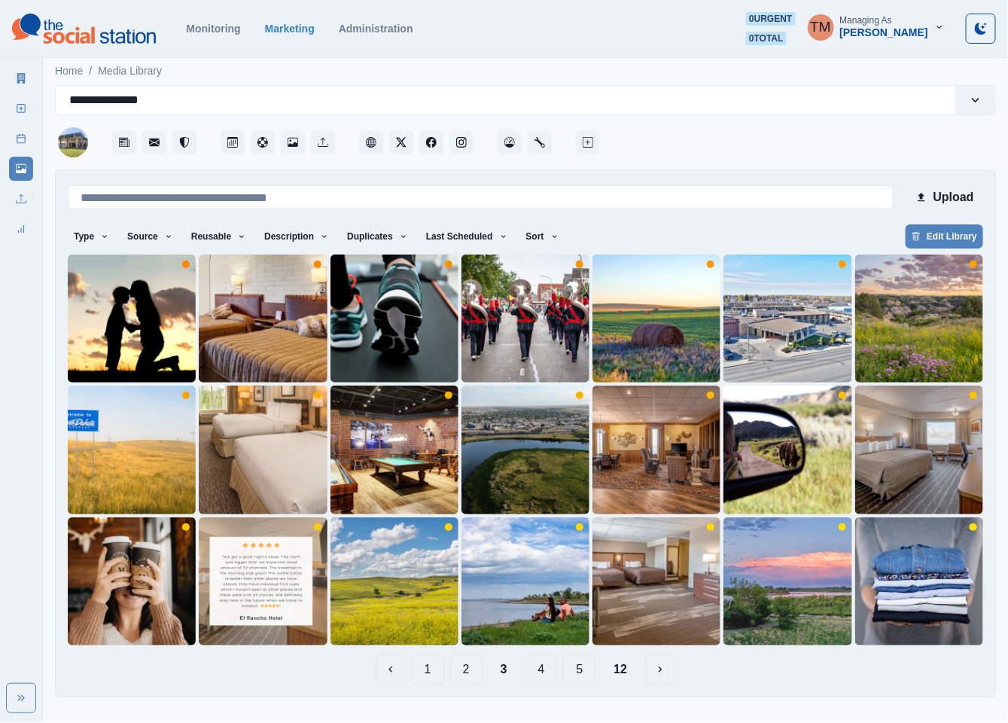
click at [421, 672] on button "1" at bounding box center [428, 669] width 32 height 30
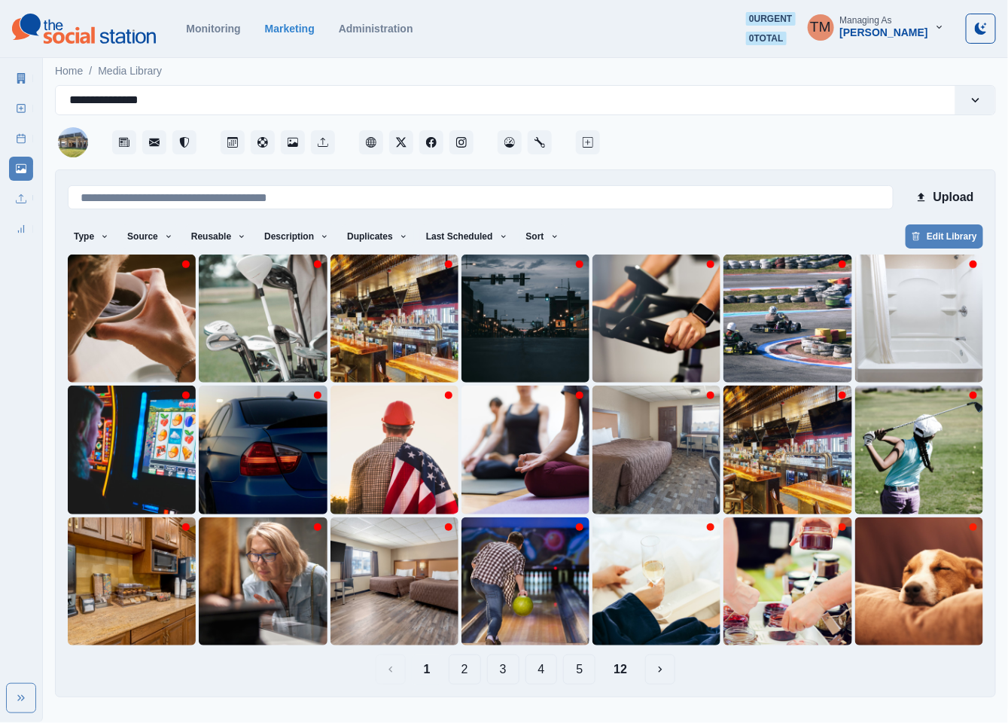
click at [468, 675] on button "2" at bounding box center [465, 669] width 32 height 30
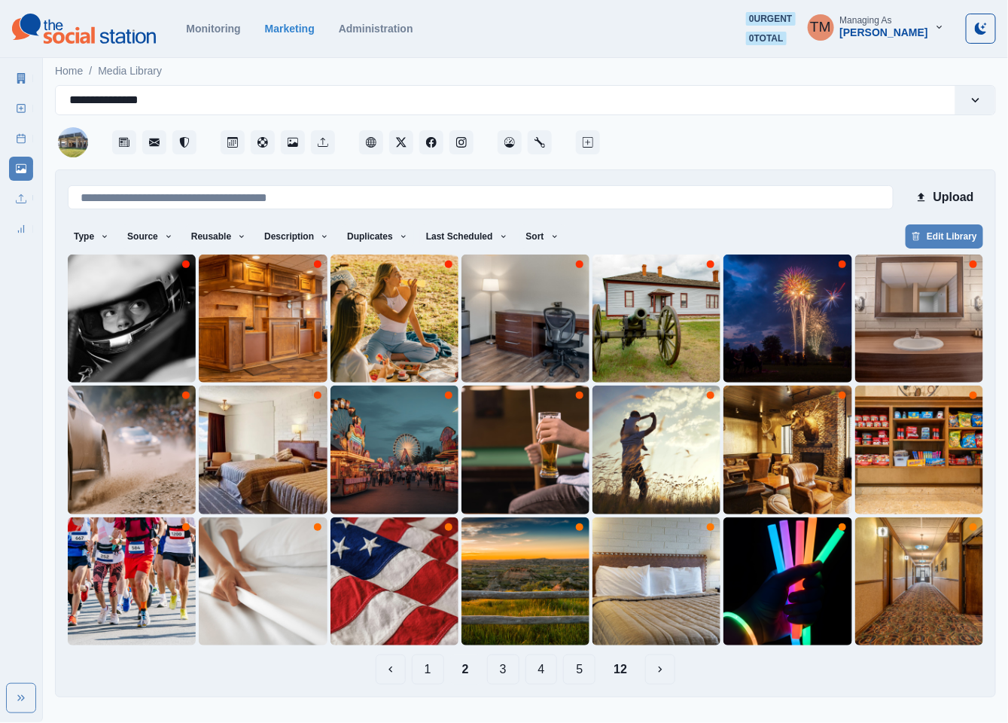
click at [502, 673] on button "3" at bounding box center [503, 669] width 32 height 30
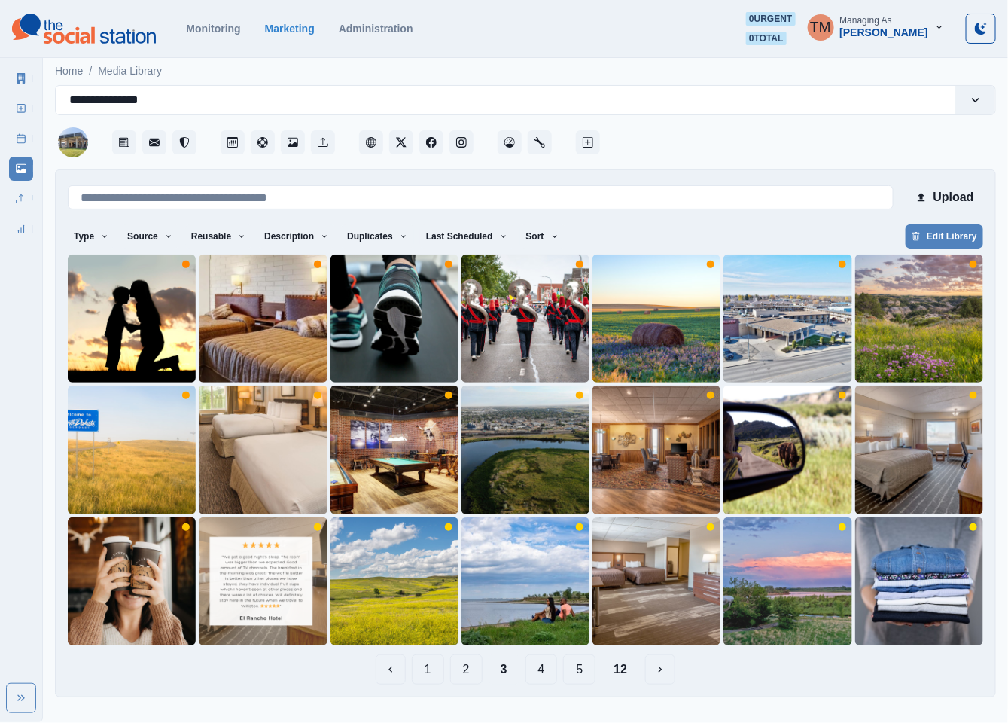
click at [541, 673] on button "4" at bounding box center [542, 669] width 32 height 30
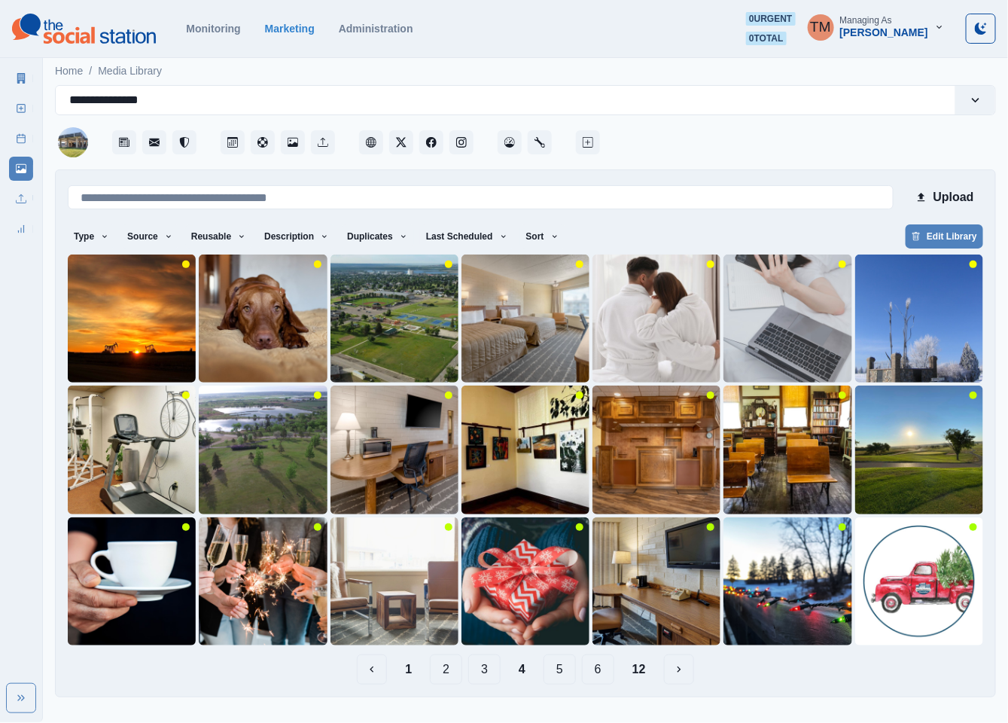
click at [561, 671] on button "5" at bounding box center [560, 669] width 32 height 30
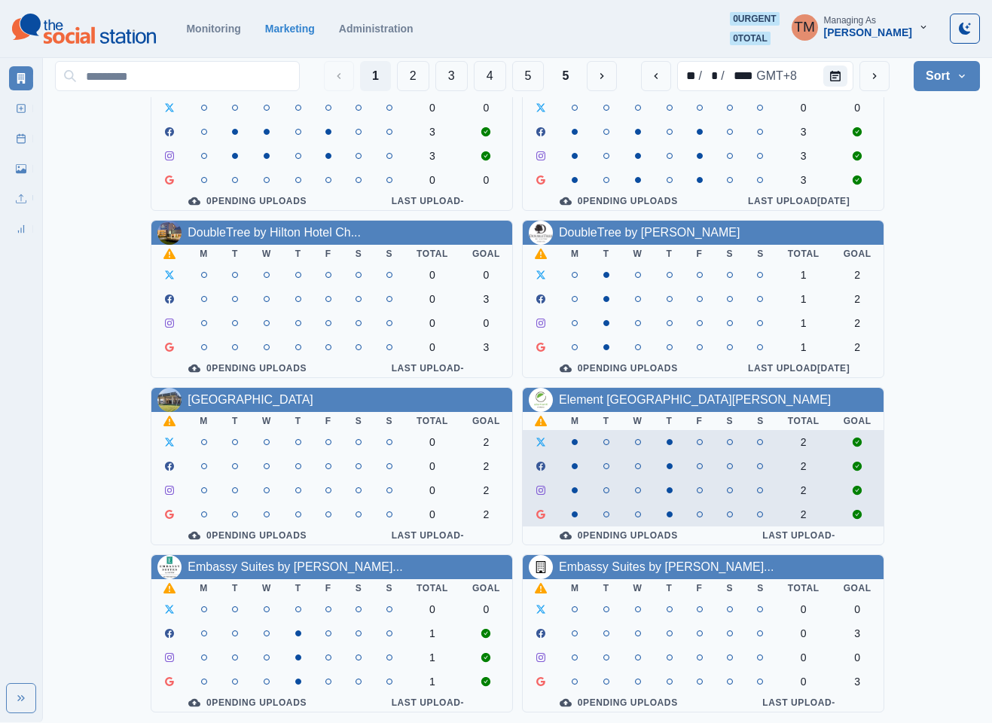
scroll to position [452, 0]
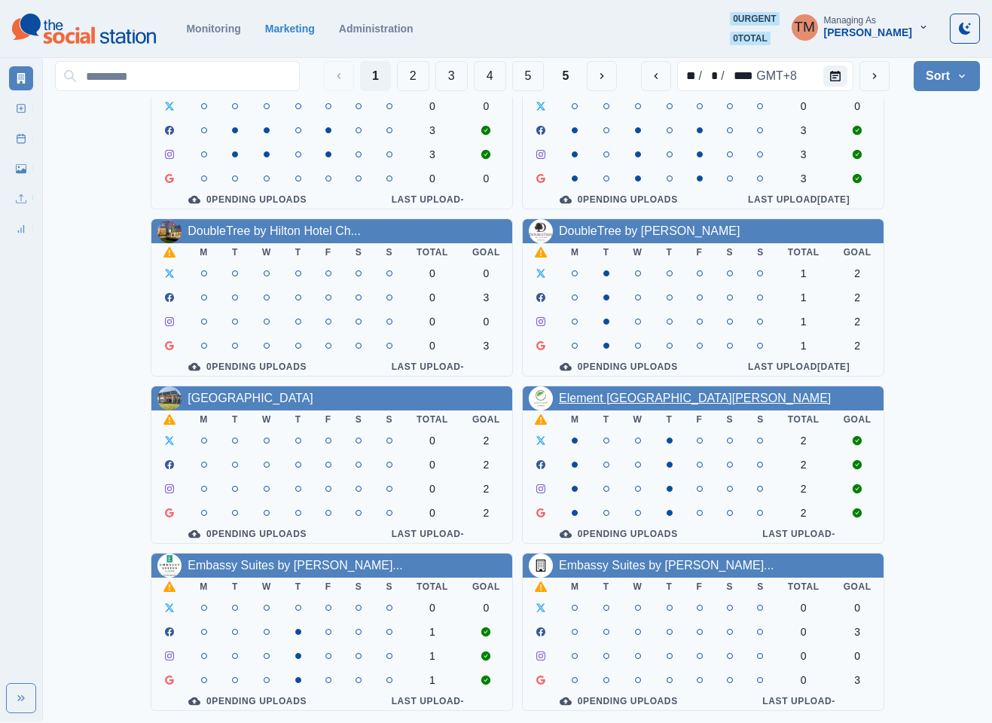
click at [642, 392] on link "Element San Jose Airport" at bounding box center [695, 398] width 272 height 13
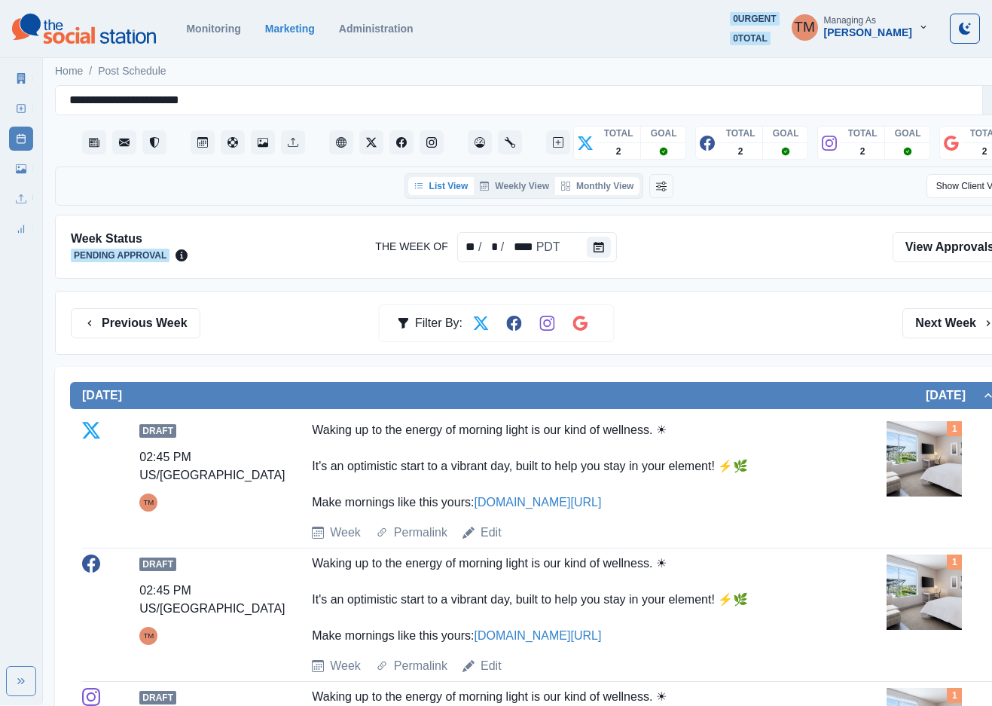
click at [617, 193] on button "Monthly View" at bounding box center [597, 186] width 84 height 18
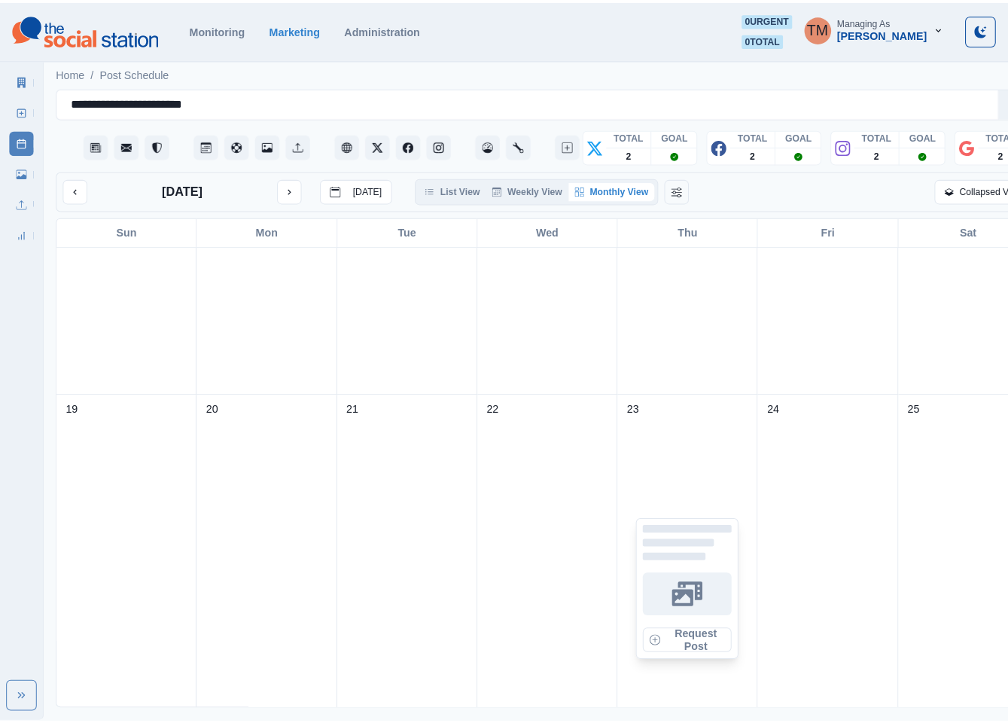
scroll to position [1017, 0]
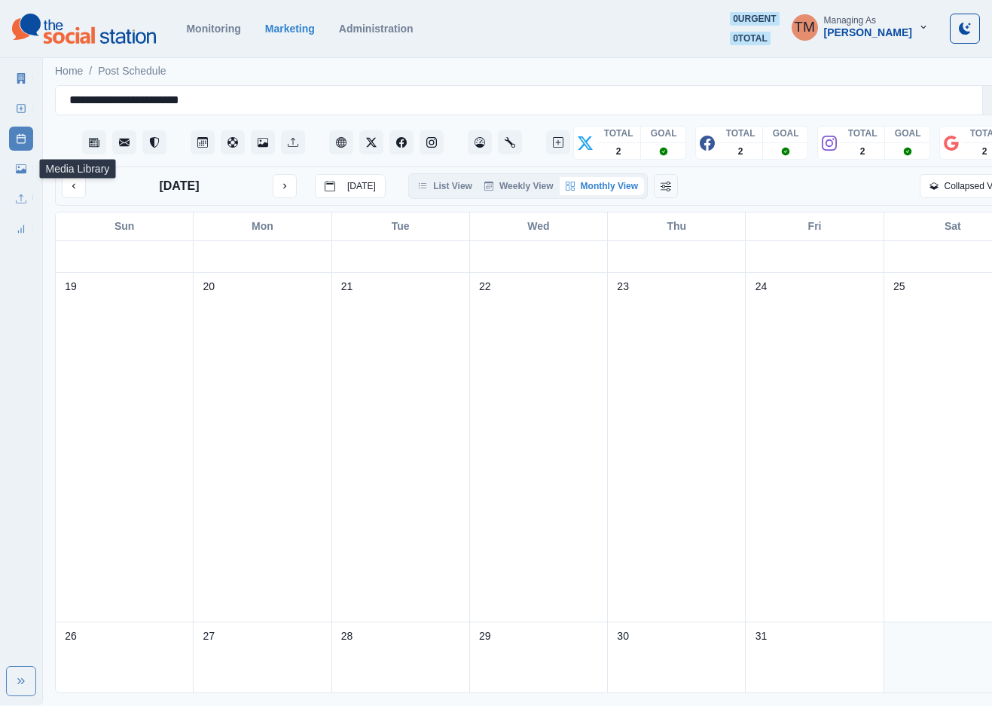
click at [20, 170] on icon at bounding box center [21, 168] width 11 height 11
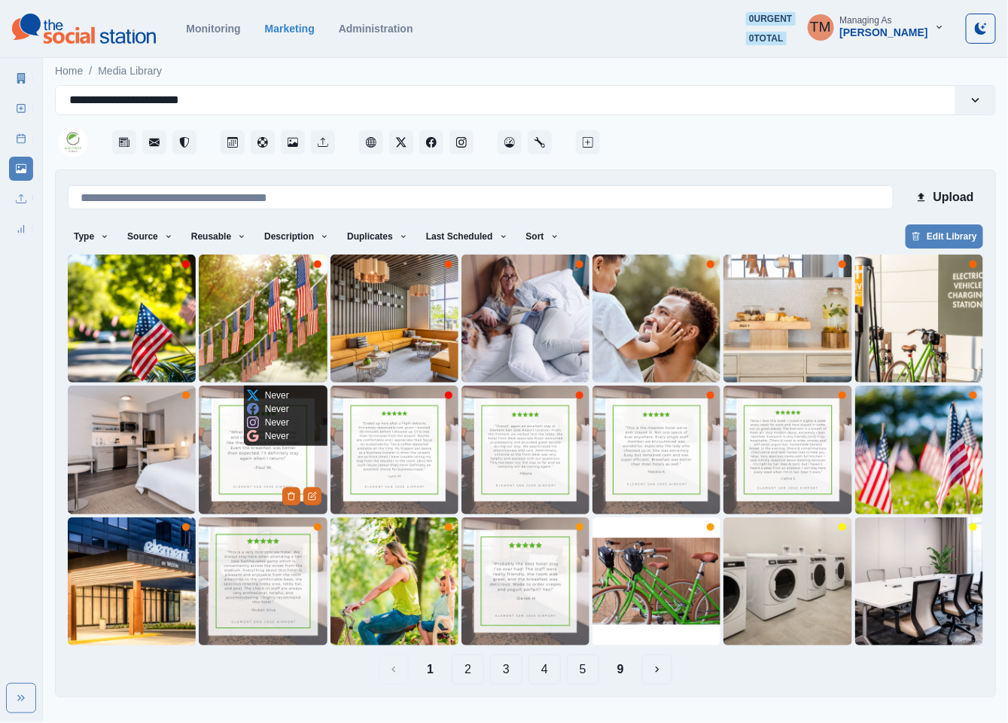
click at [261, 480] on img at bounding box center [263, 450] width 128 height 128
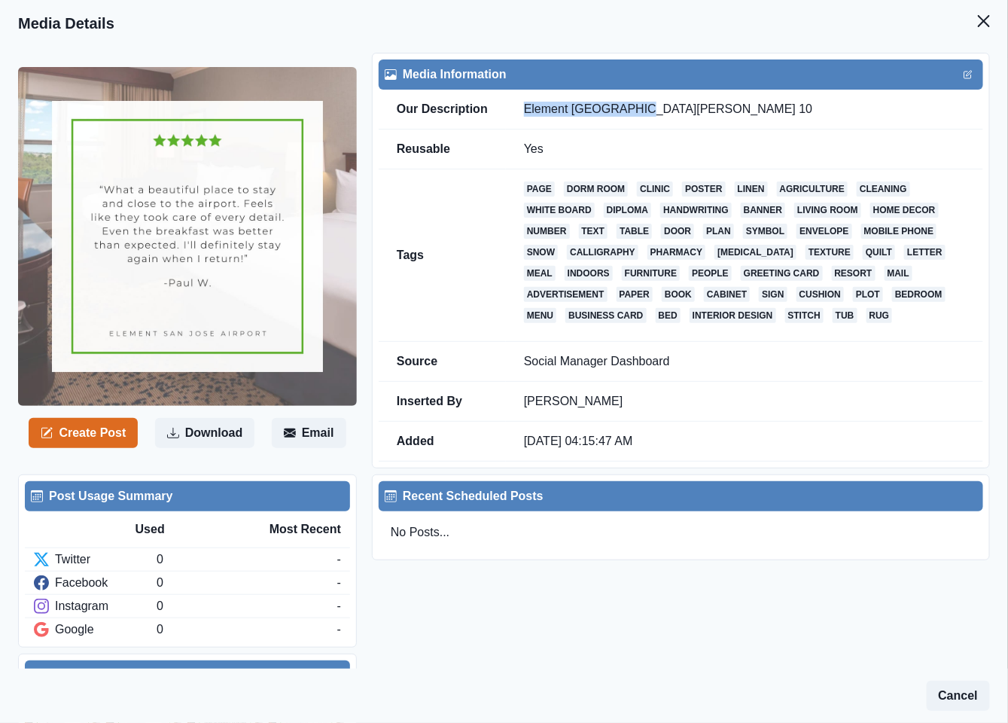
drag, startPoint x: 653, startPoint y: 107, endPoint x: 524, endPoint y: 111, distance: 128.8
click at [524, 111] on td "Element San Jose 10" at bounding box center [744, 110] width 477 height 40
click at [974, 26] on button "Close" at bounding box center [984, 21] width 30 height 30
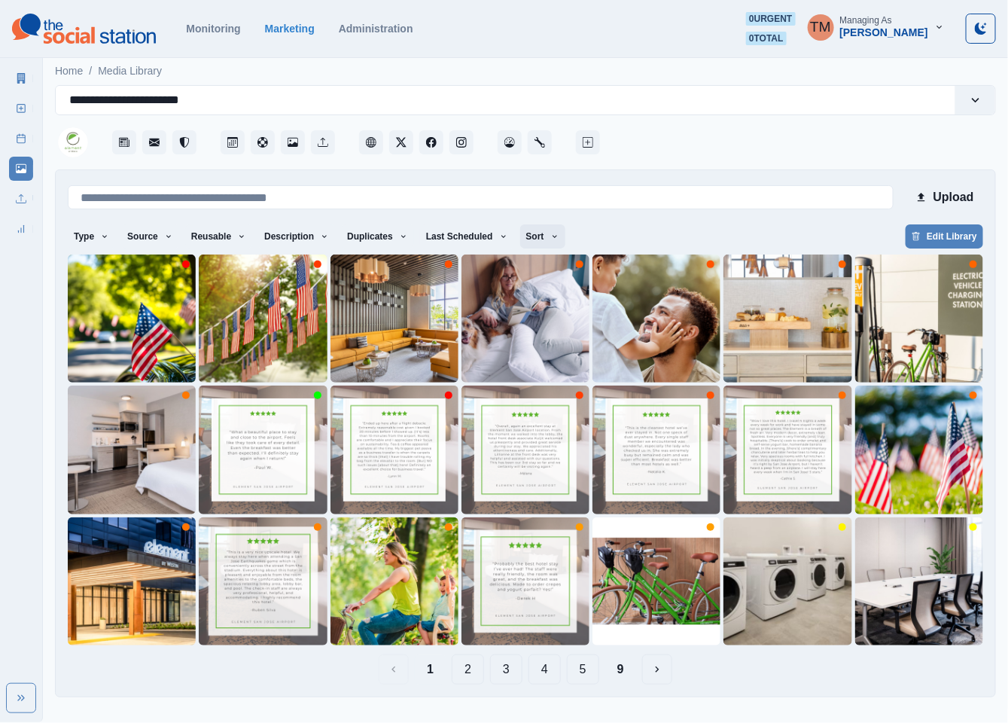
click at [550, 237] on icon "button" at bounding box center [554, 236] width 9 height 9
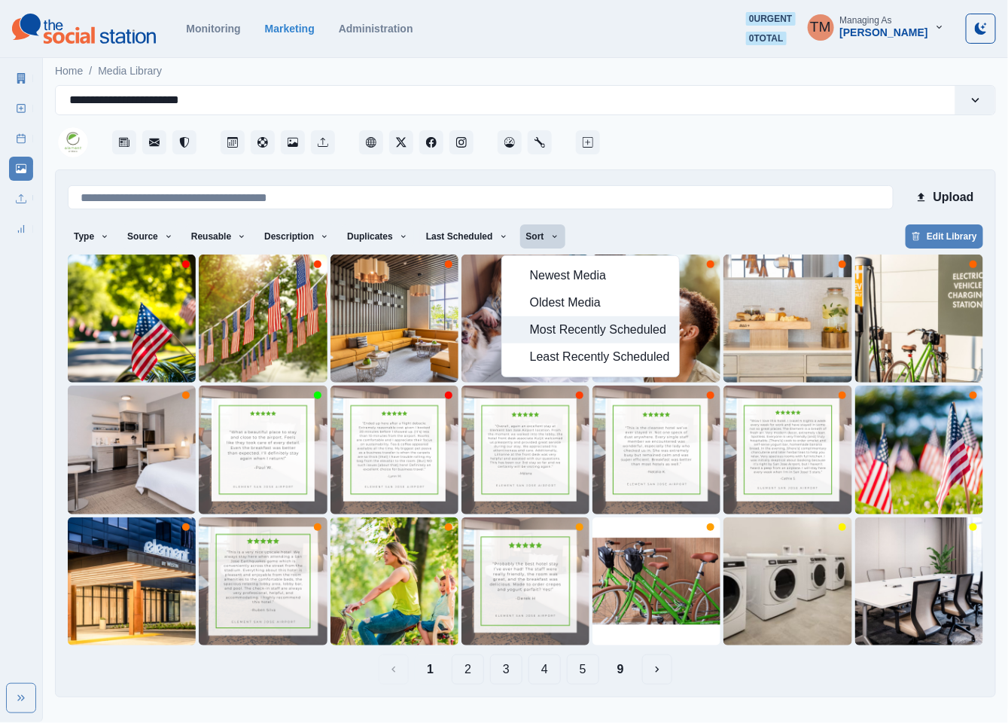
click at [563, 328] on span "Most Recently Scheduled" at bounding box center [600, 330] width 140 height 18
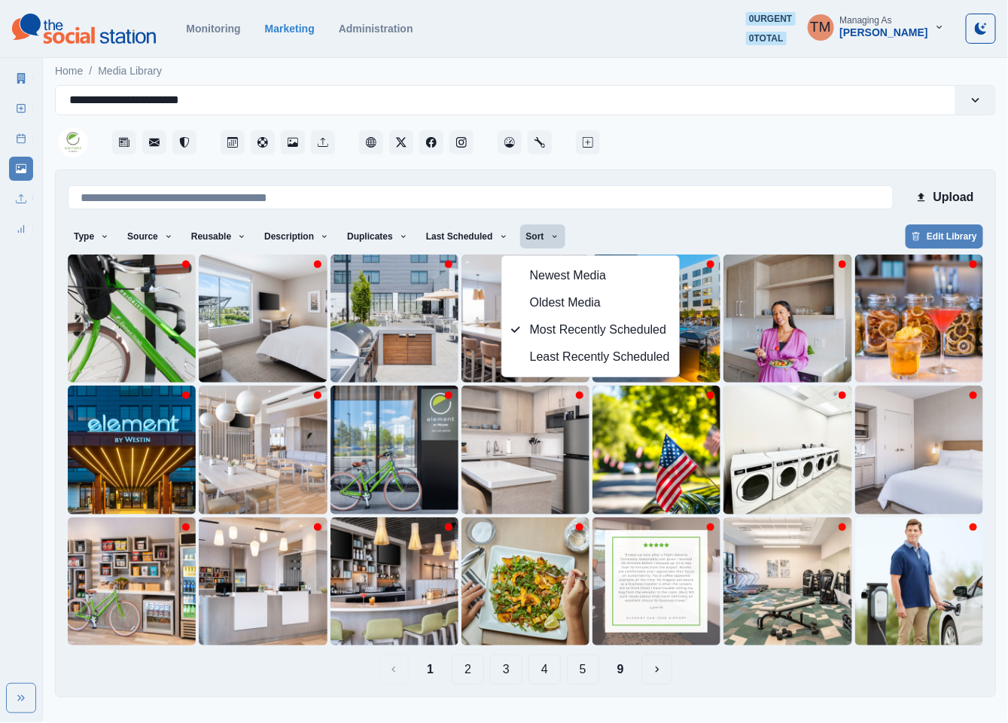
click at [812, 685] on div "Upload Type Any Image Video Source Any Upload Social Manager Found: Instagram F…" at bounding box center [525, 433] width 941 height 528
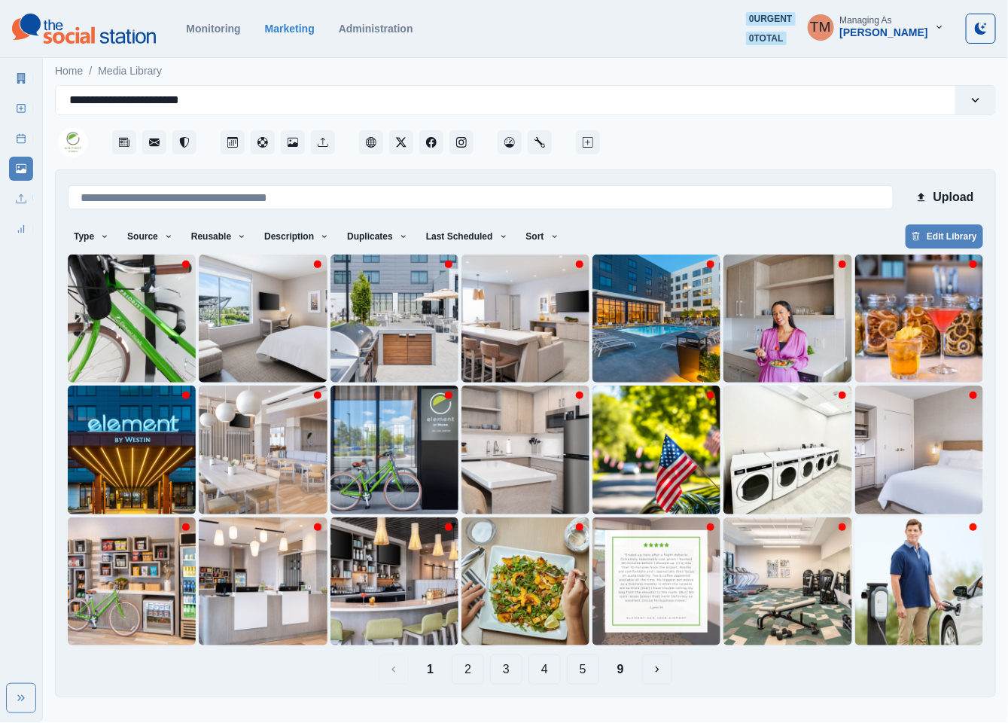
click at [621, 671] on button "9" at bounding box center [620, 669] width 31 height 30
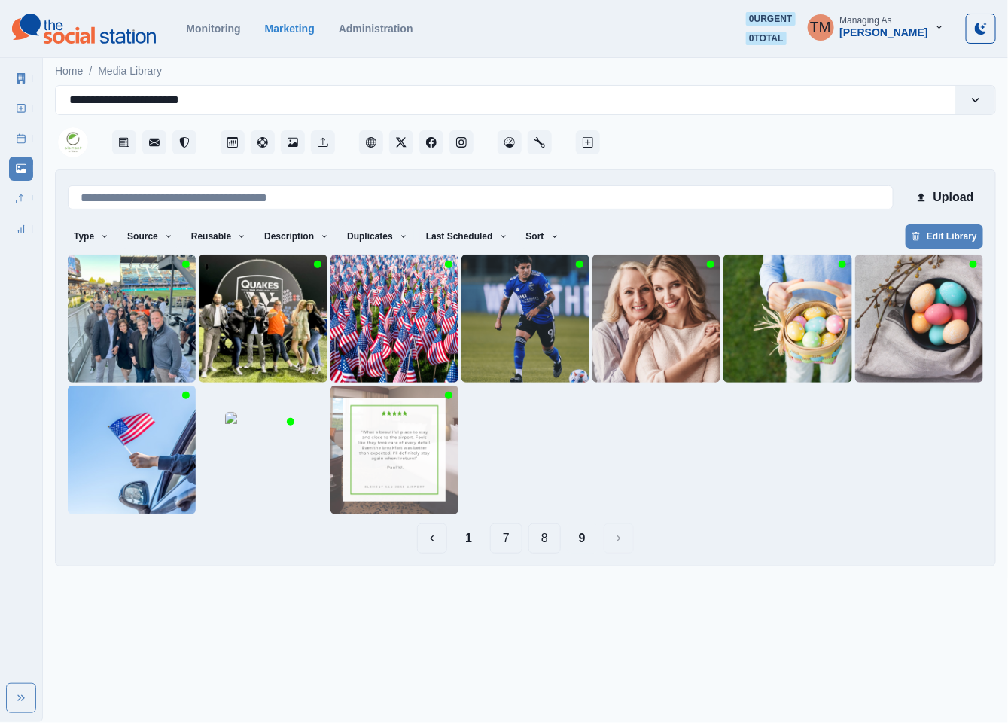
click at [545, 538] on button "8" at bounding box center [545, 538] width 32 height 30
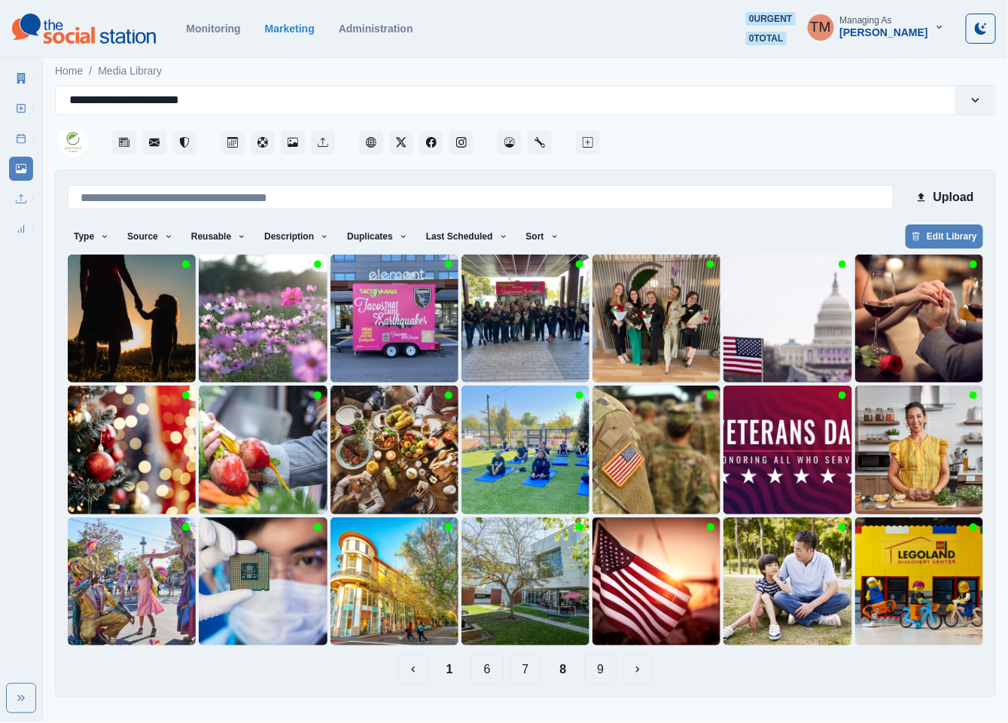
click at [525, 669] on button "7" at bounding box center [526, 669] width 32 height 30
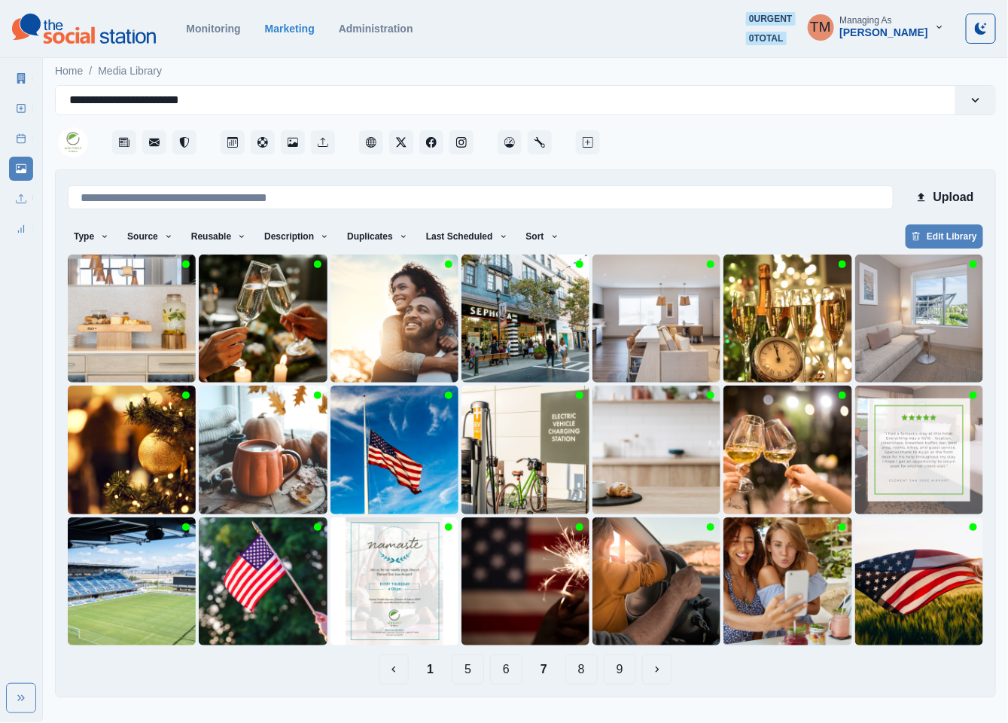
click at [516, 675] on button "6" at bounding box center [506, 669] width 32 height 30
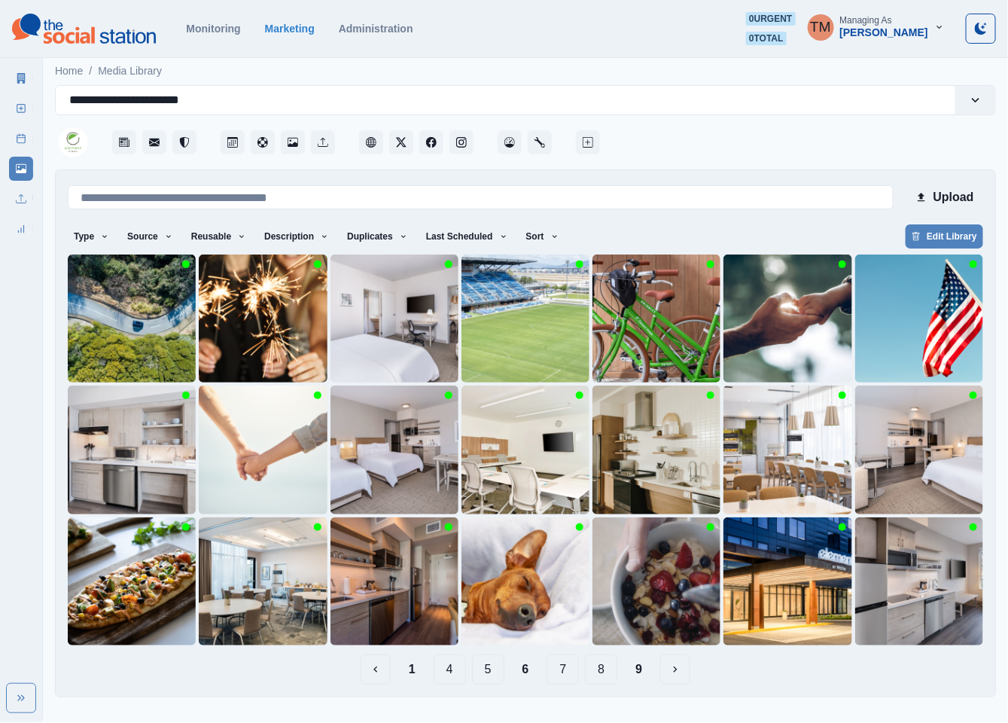
click at [412, 674] on button "1" at bounding box center [412, 669] width 31 height 30
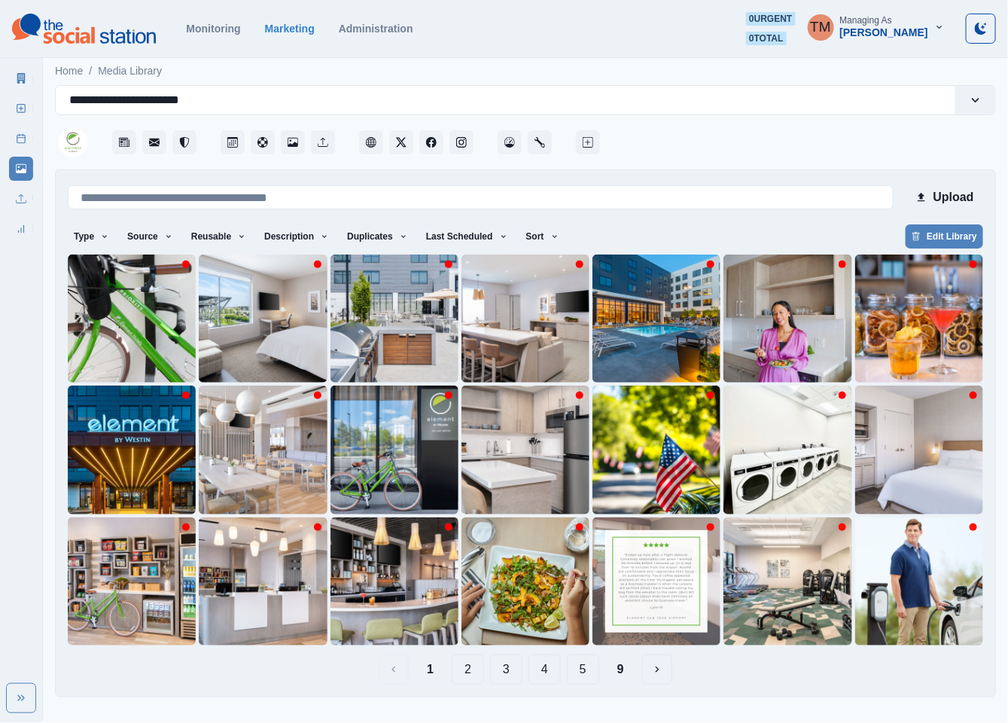
click at [621, 673] on button "9" at bounding box center [620, 669] width 31 height 30
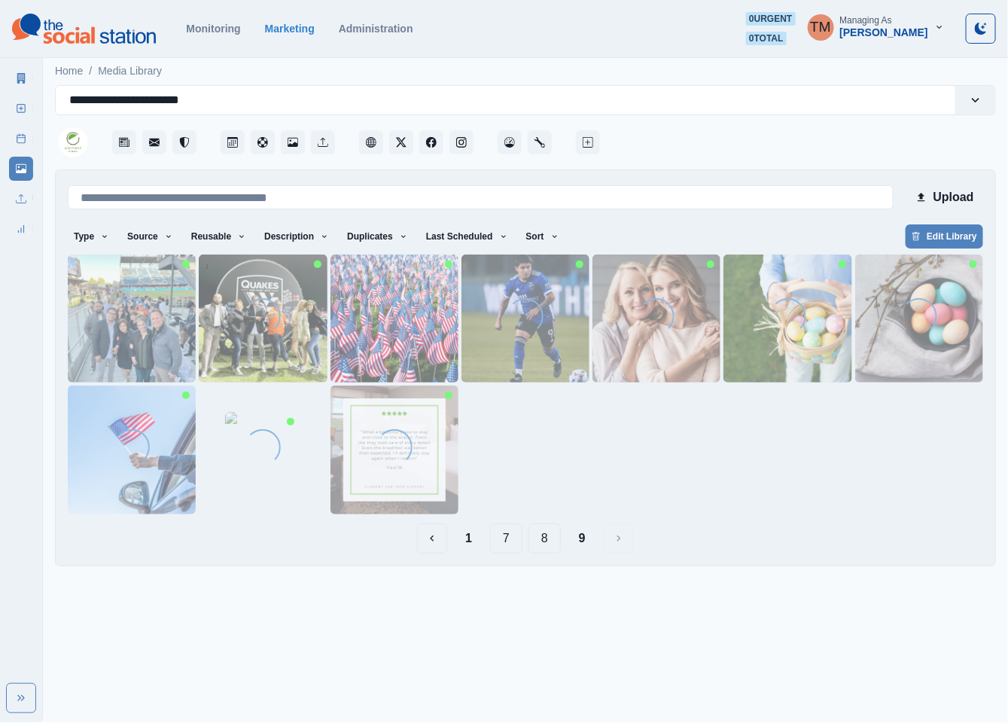
click at [511, 544] on button "7" at bounding box center [506, 538] width 32 height 30
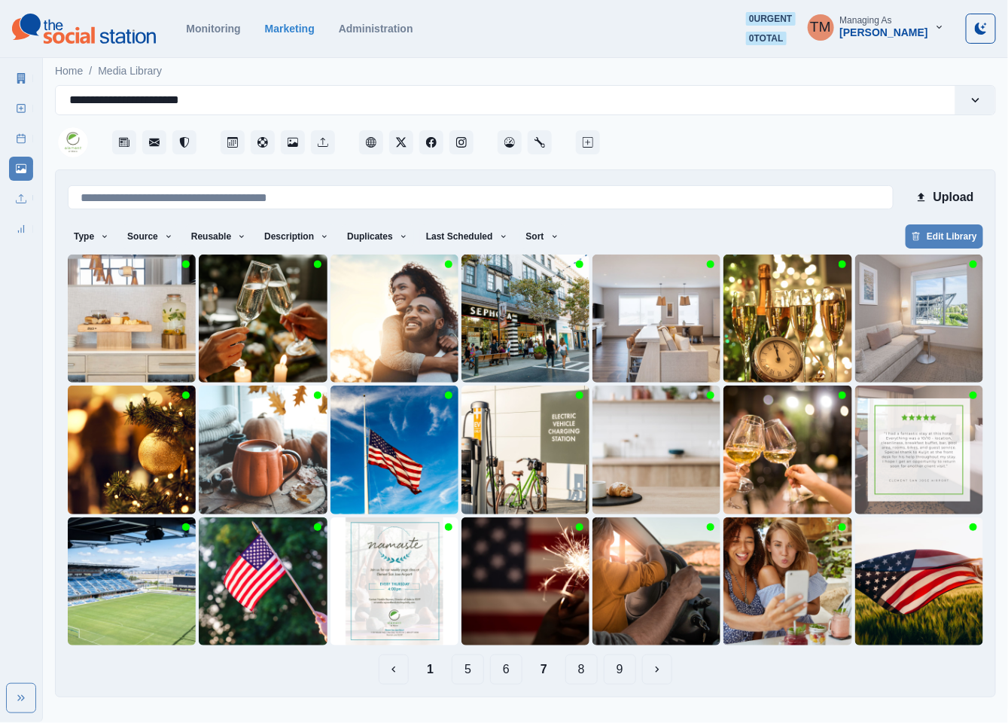
click at [508, 672] on button "6" at bounding box center [506, 669] width 32 height 30
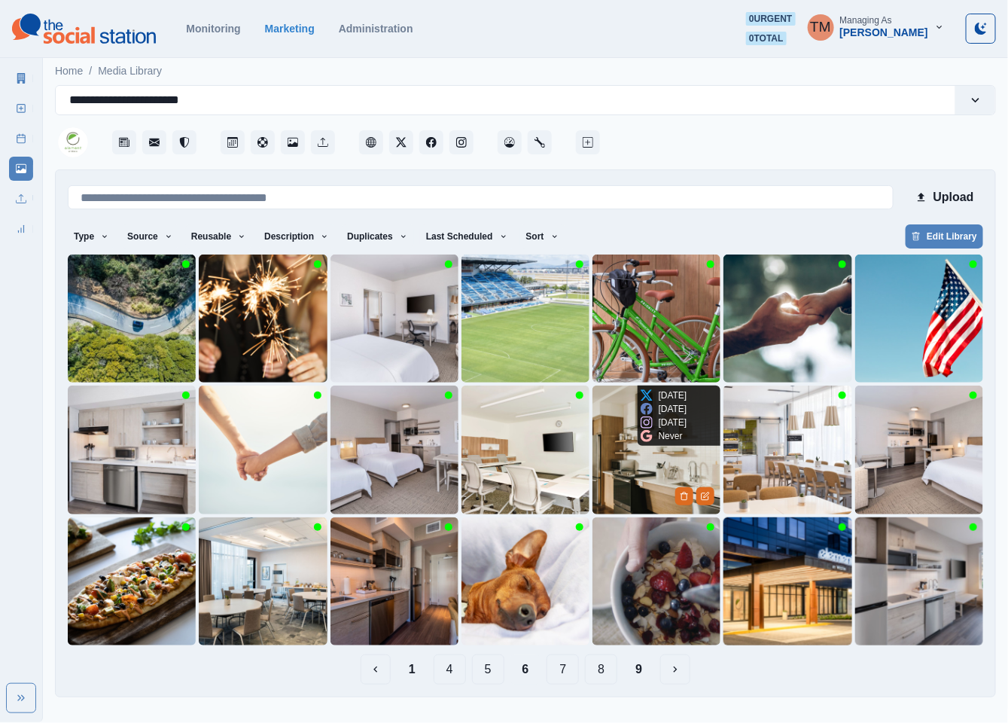
click at [629, 481] on img at bounding box center [657, 450] width 128 height 128
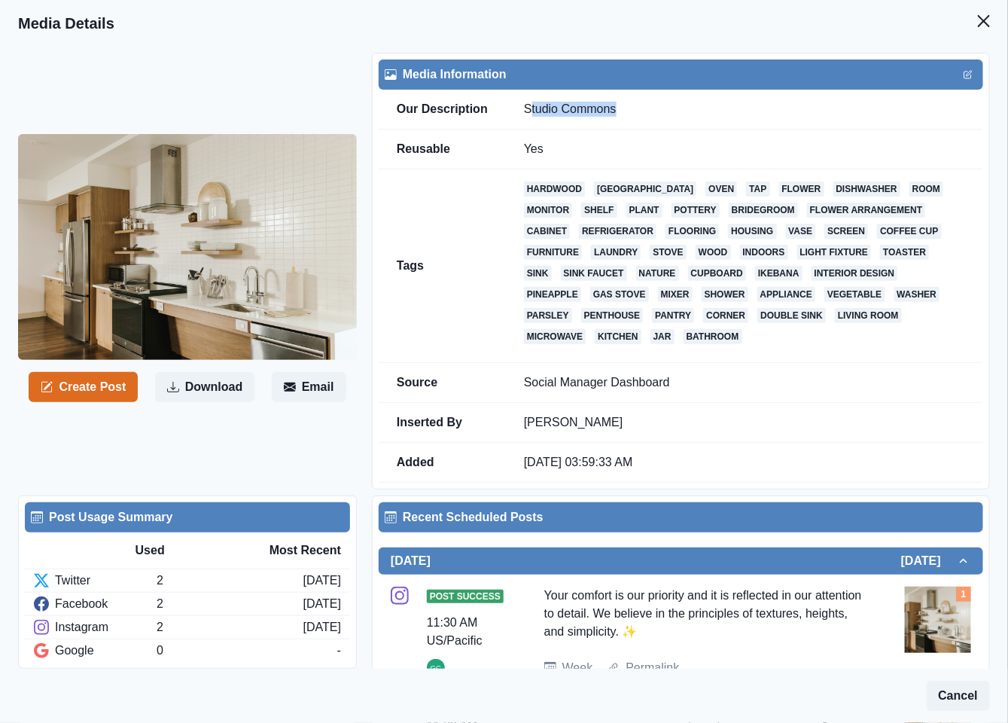
drag, startPoint x: 536, startPoint y: 111, endPoint x: 518, endPoint y: 114, distance: 18.2
click at [518, 114] on td "Studio Commons" at bounding box center [744, 110] width 477 height 40
drag, startPoint x: 969, startPoint y: 20, endPoint x: 750, endPoint y: 5, distance: 219.7
click at [978, 20] on icon "Close" at bounding box center [984, 21] width 12 height 12
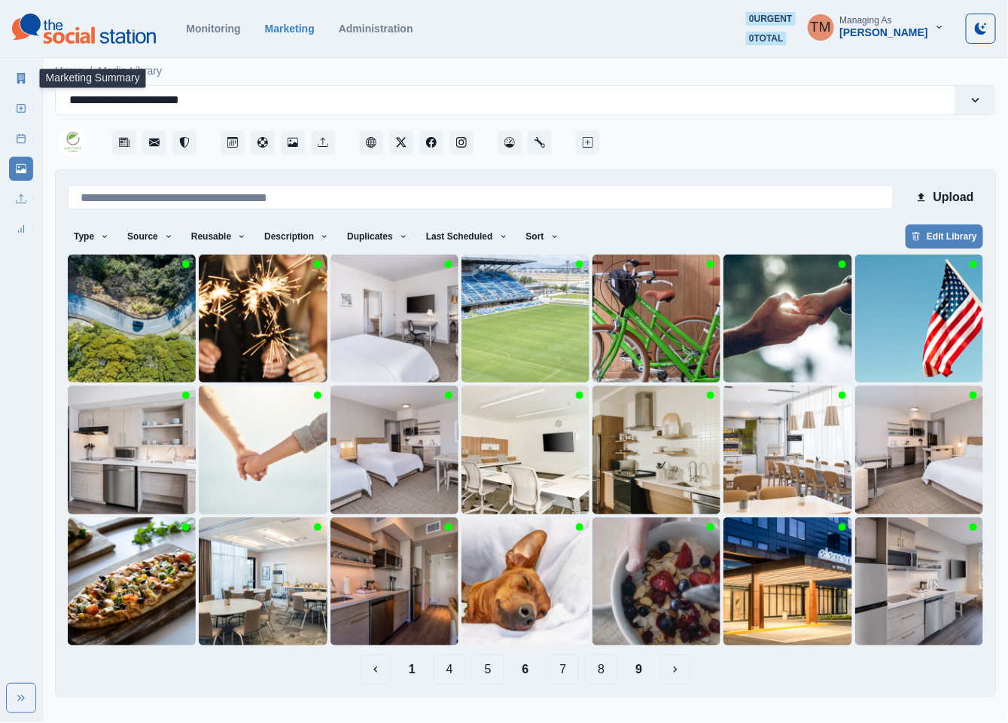
click at [23, 78] on icon at bounding box center [21, 78] width 8 height 11
